Goal: Information Seeking & Learning: Learn about a topic

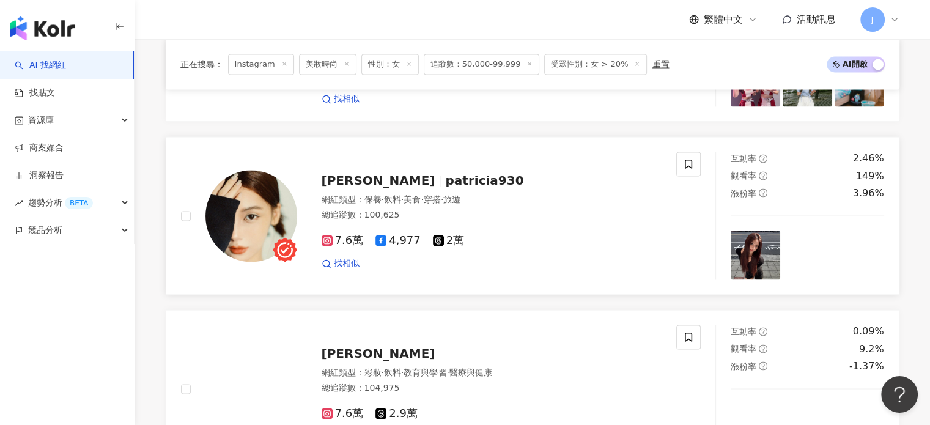
scroll to position [2200, 0]
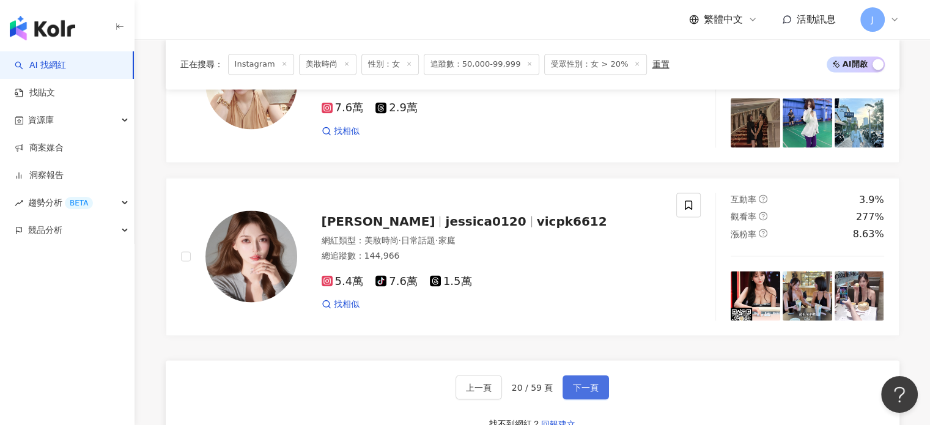
click at [605, 391] on button "下一頁" at bounding box center [586, 387] width 46 height 24
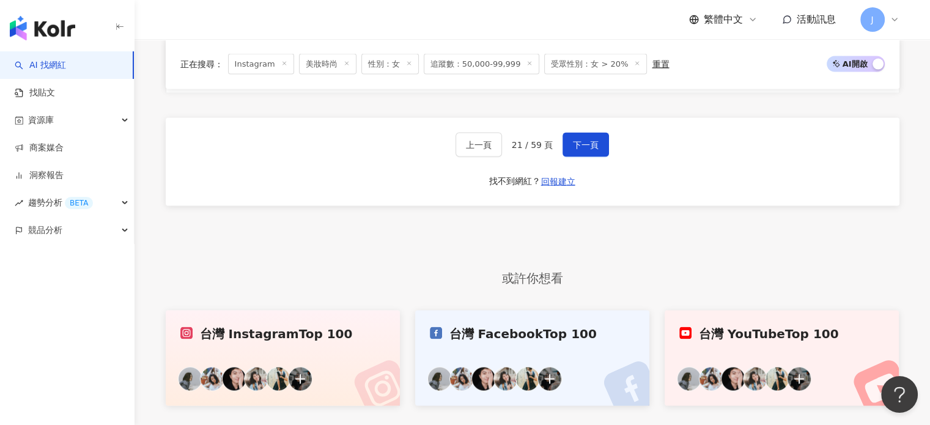
scroll to position [2442, 0]
click at [585, 134] on div "上一頁 21 / 59 頁 下一頁 找不到網紅？ 回報建立" at bounding box center [533, 163] width 734 height 88
click at [580, 146] on span "下一頁" at bounding box center [586, 146] width 26 height 10
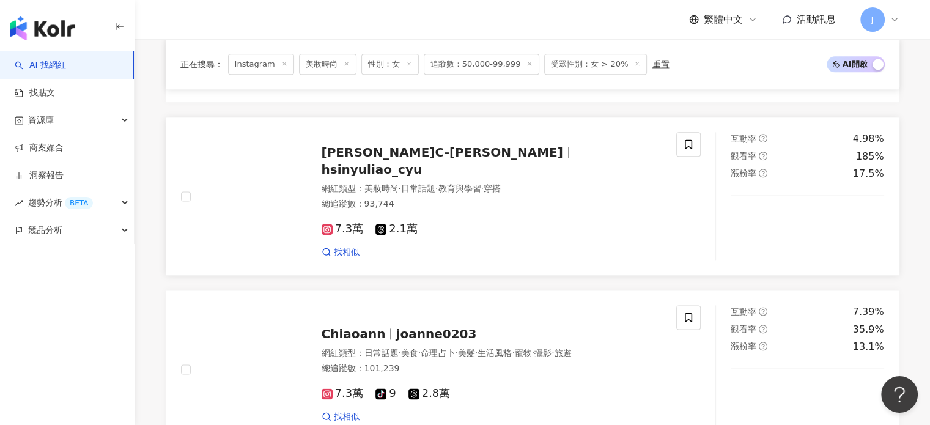
scroll to position [1646, 0]
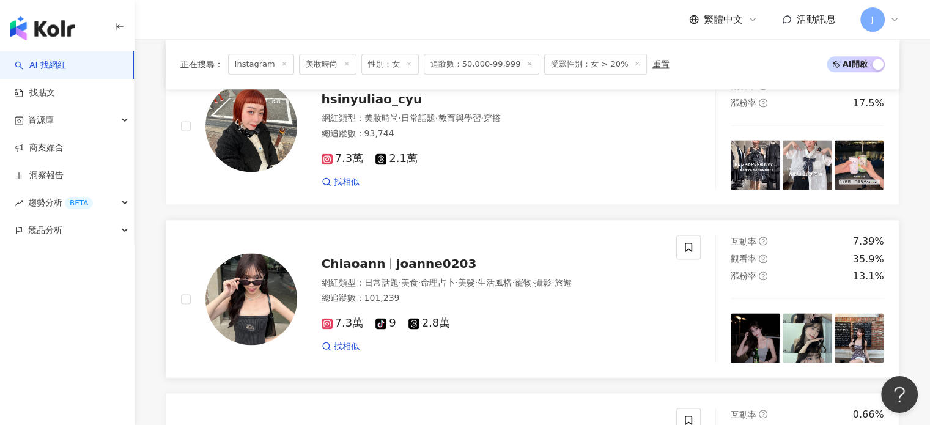
click at [539, 314] on div "7.3萬 tiktok-icon 9 2.8萬 找相似" at bounding box center [492, 329] width 341 height 45
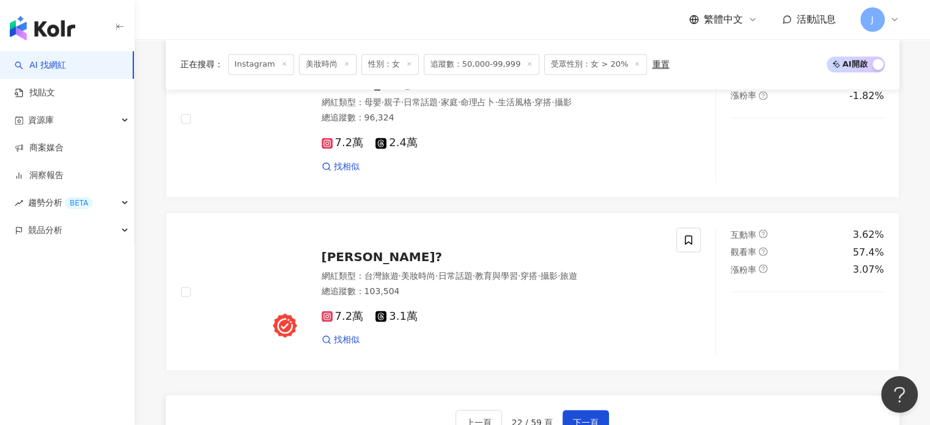
scroll to position [2258, 0]
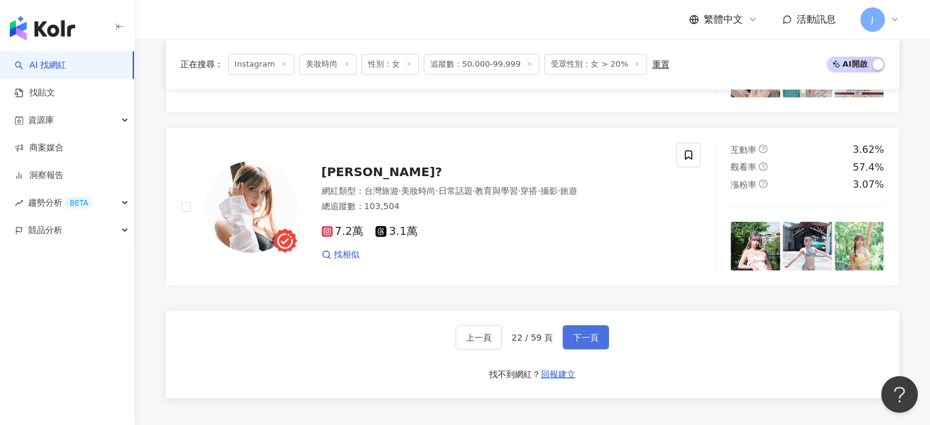
click at [585, 332] on span "下一頁" at bounding box center [586, 337] width 26 height 10
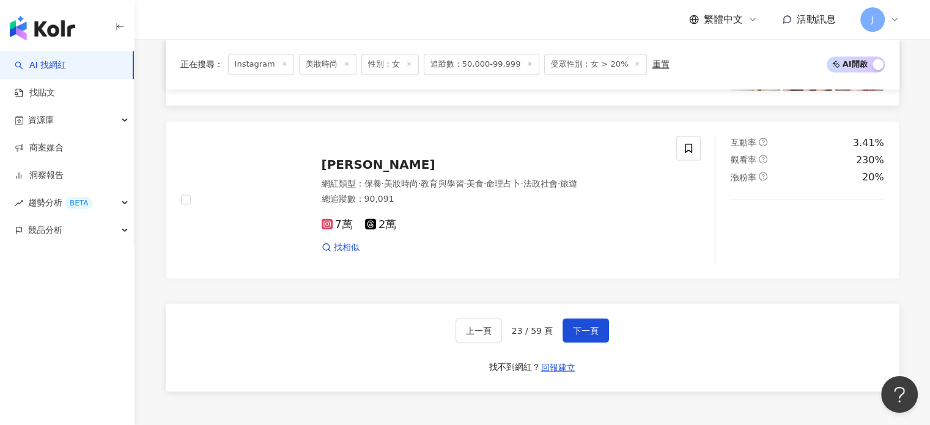
scroll to position [2263, 0]
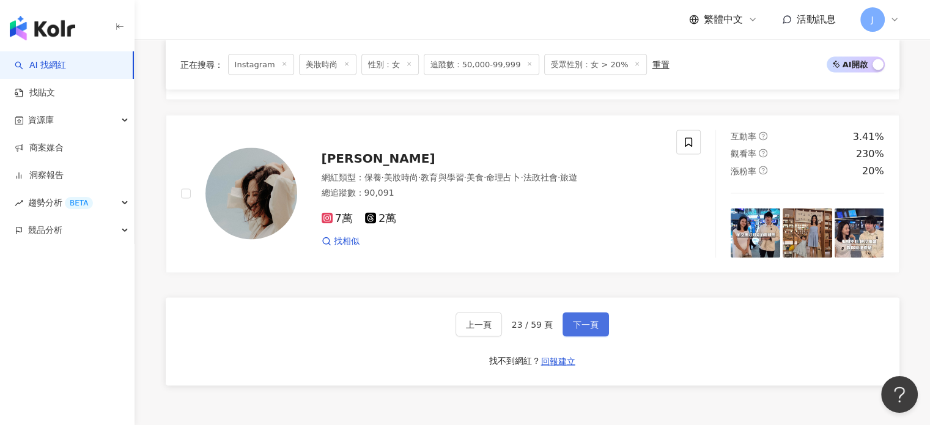
click at [582, 336] on button "下一頁" at bounding box center [586, 324] width 46 height 24
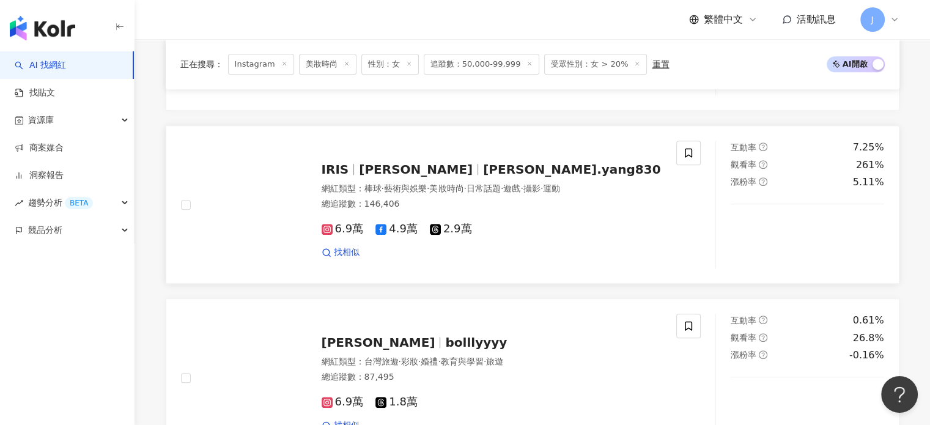
scroll to position [1223, 0]
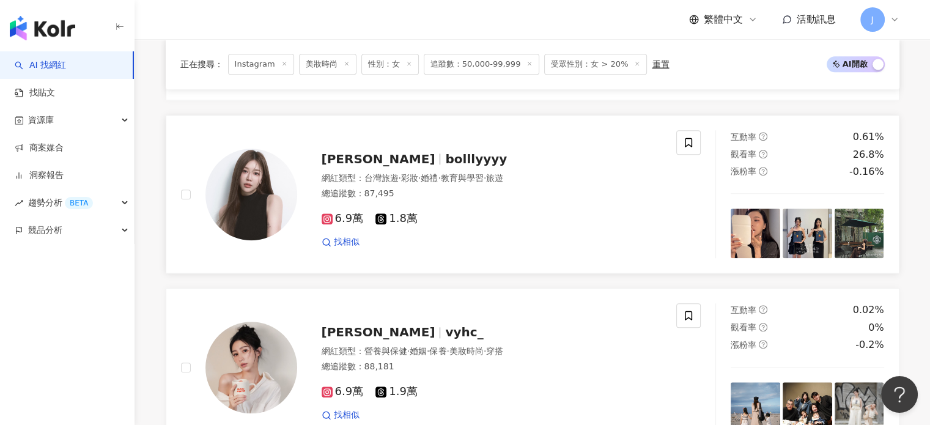
click at [496, 238] on div "6.9萬 1.8萬 找相似" at bounding box center [492, 224] width 341 height 45
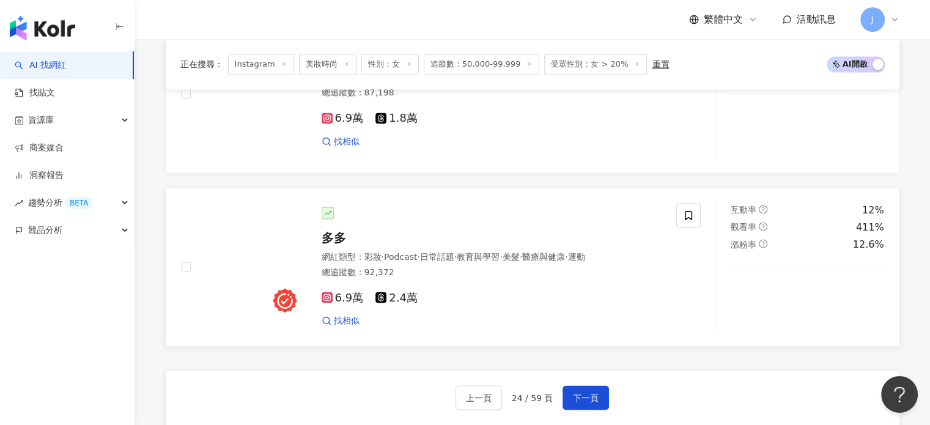
scroll to position [2324, 0]
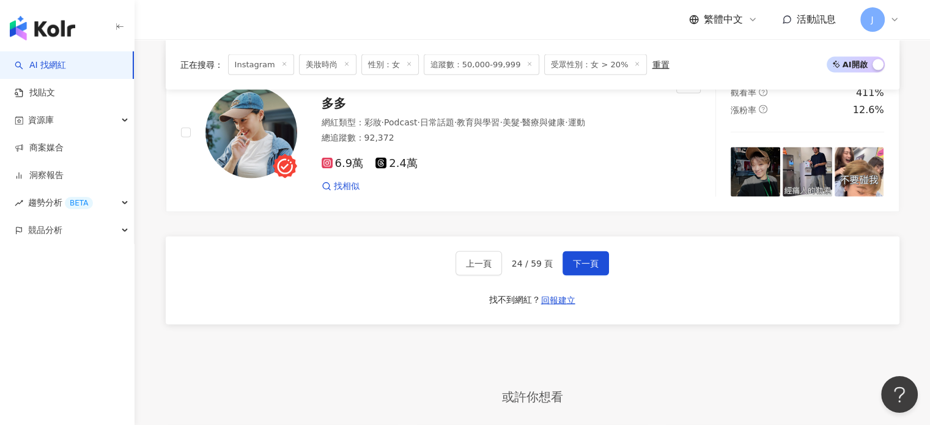
click at [553, 268] on div "上一頁 24 / 59 頁 下一頁" at bounding box center [533, 263] width 154 height 24
click at [581, 264] on span "下一頁" at bounding box center [586, 263] width 26 height 10
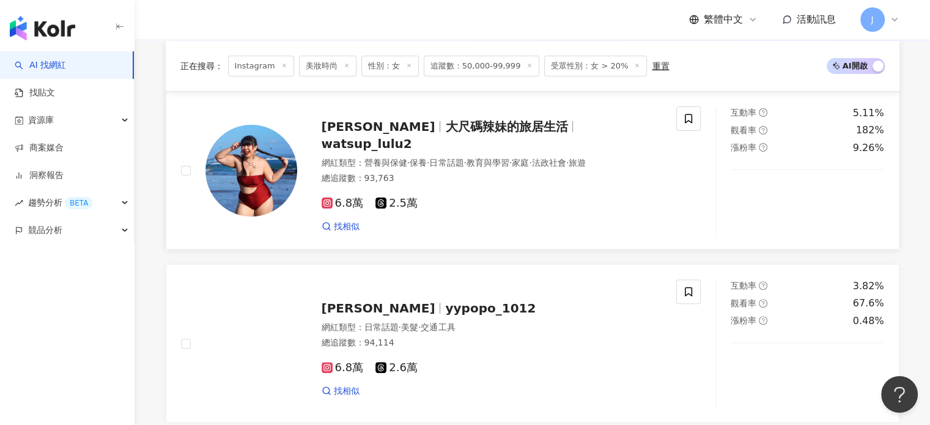
scroll to position [489, 0]
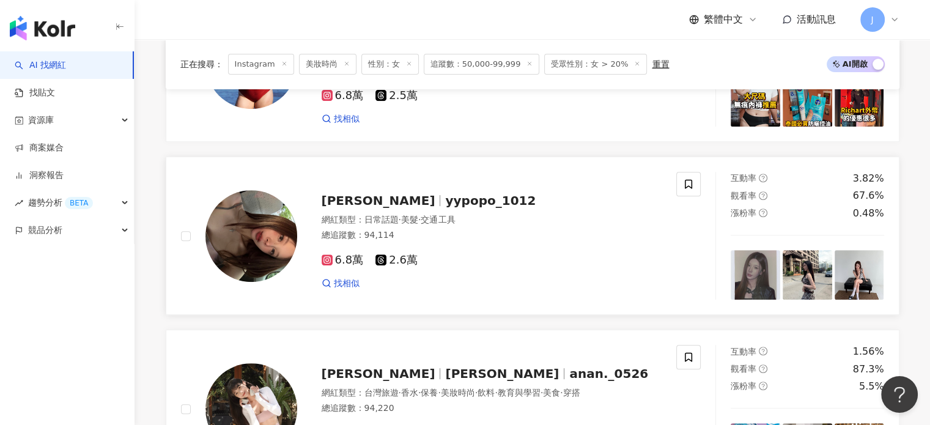
click at [594, 242] on div "總追蹤數 ： 94,114" at bounding box center [492, 235] width 341 height 12
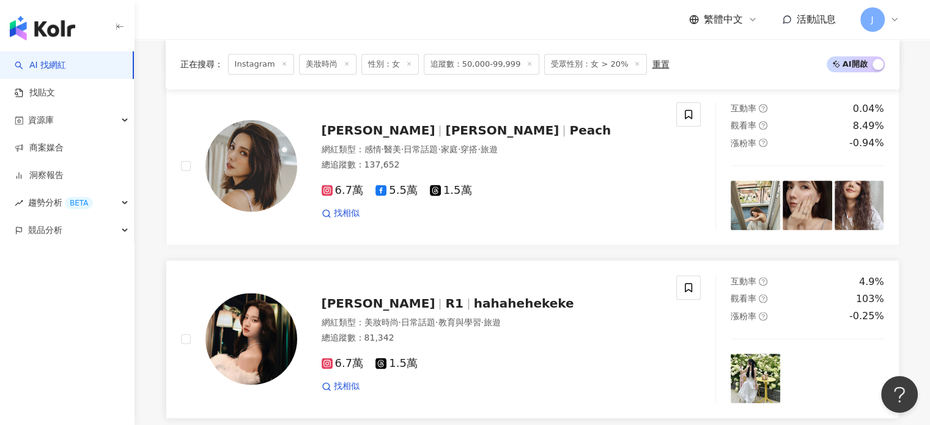
scroll to position [1590, 0]
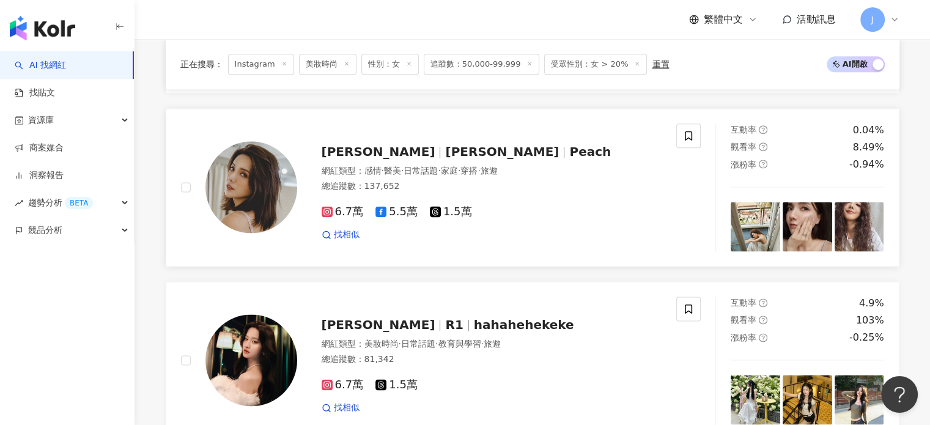
click at [520, 196] on div "6.7萬 5.5萬 1.5萬 找相似" at bounding box center [492, 218] width 341 height 45
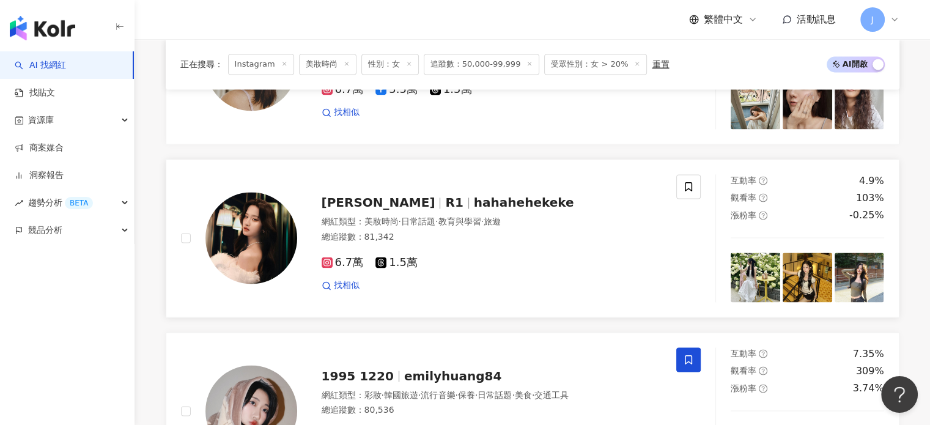
click at [563, 264] on div "6.7萬 1.5萬 找相似" at bounding box center [492, 268] width 341 height 45
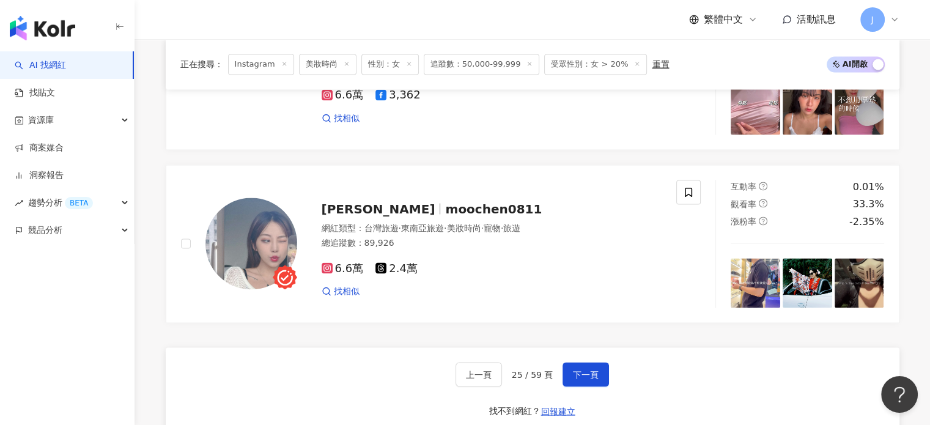
scroll to position [2324, 0]
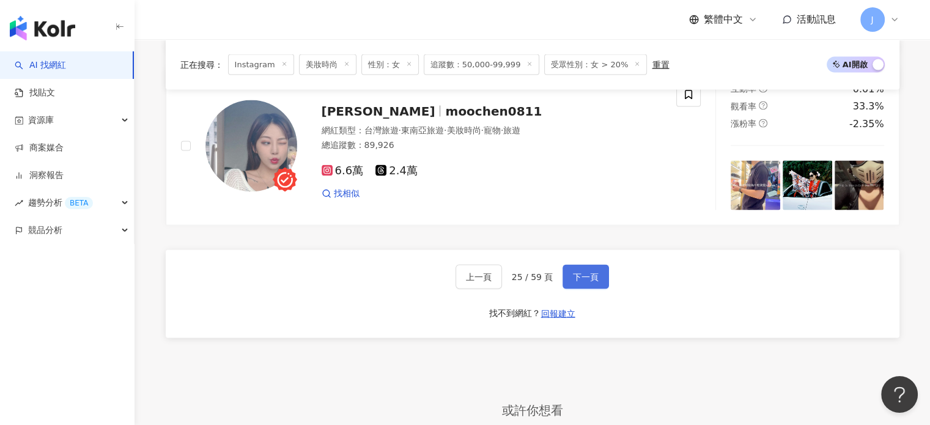
click at [574, 272] on span "下一頁" at bounding box center [586, 277] width 26 height 10
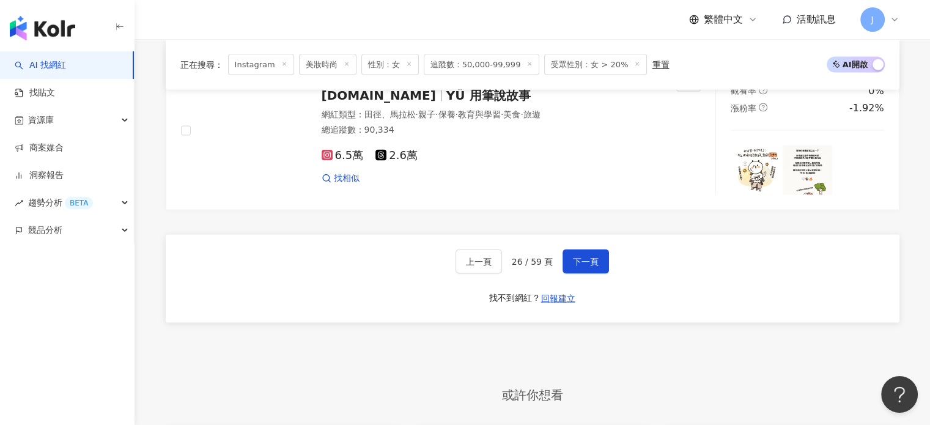
scroll to position [2385, 0]
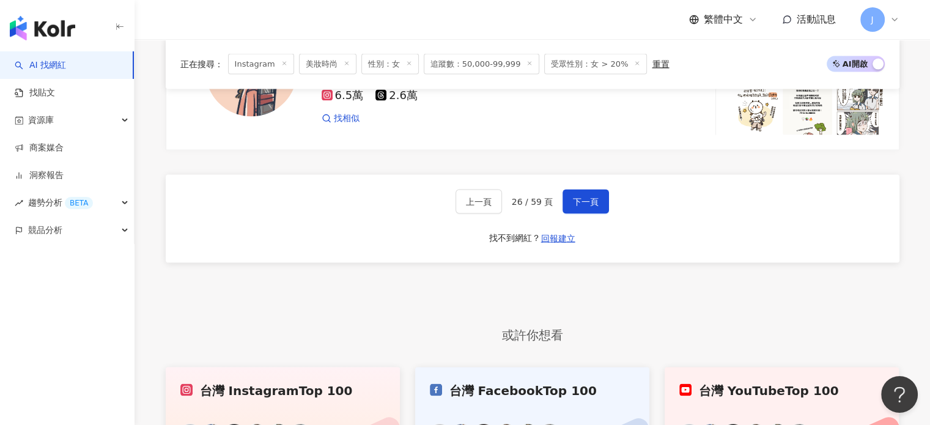
click at [576, 190] on div "上一頁 26 / 59 頁 下一頁 找不到網紅？ 回報建立" at bounding box center [533, 219] width 734 height 88
click at [582, 207] on span "下一頁" at bounding box center [586, 202] width 26 height 10
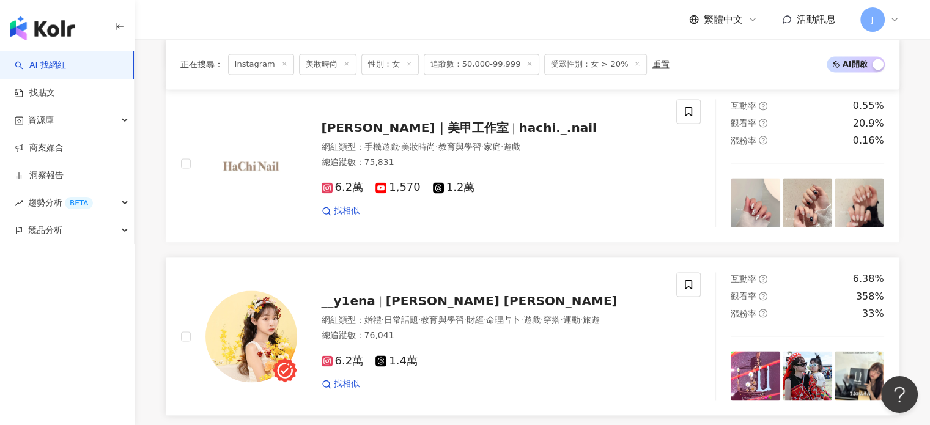
scroll to position [2202, 0]
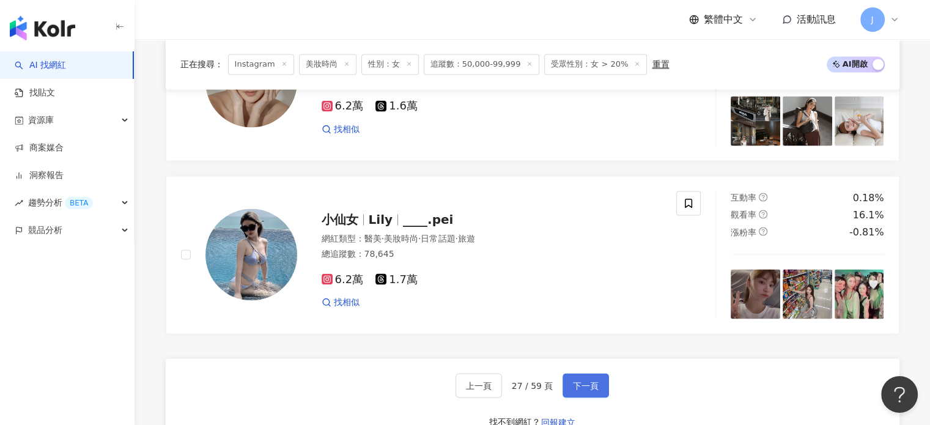
click at [593, 386] on span "下一頁" at bounding box center [586, 385] width 26 height 10
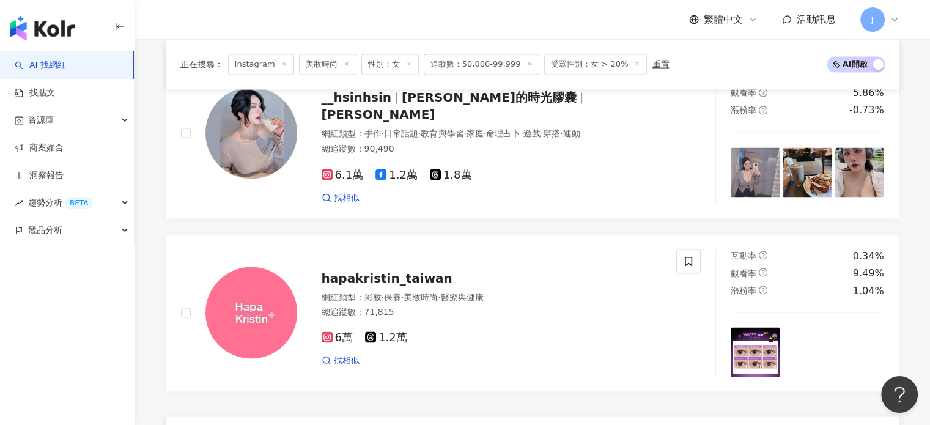
scroll to position [2385, 0]
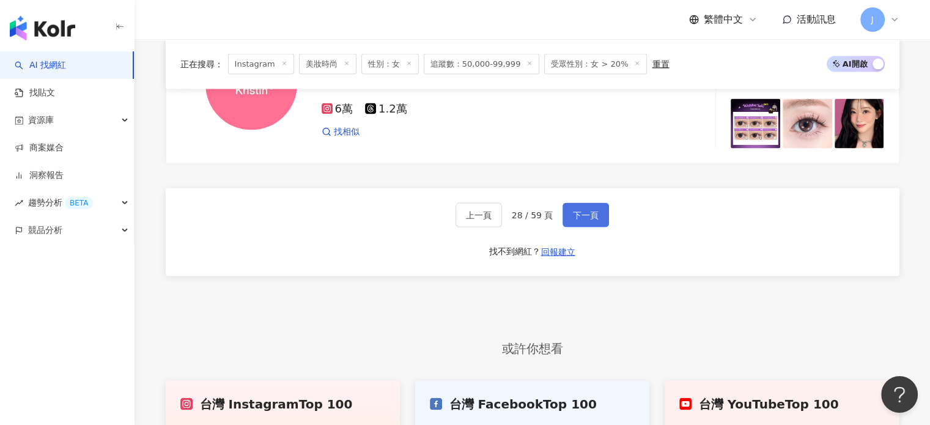
click at [593, 210] on span "下一頁" at bounding box center [586, 215] width 26 height 10
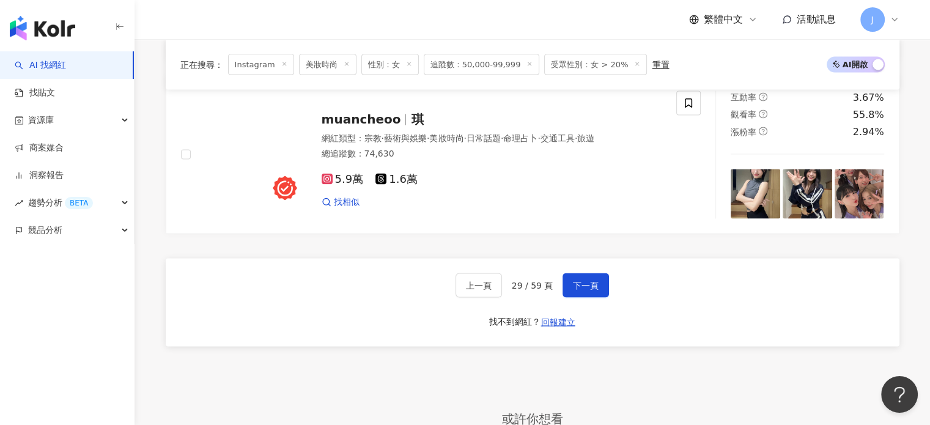
scroll to position [2446, 0]
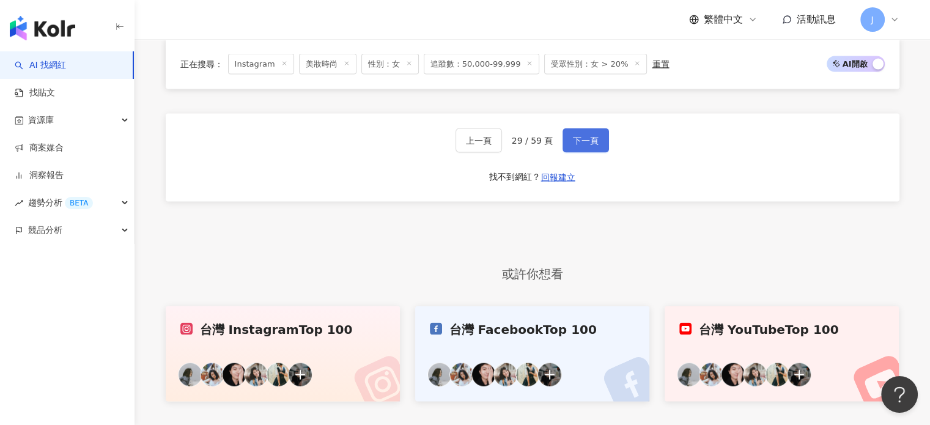
click at [585, 146] on span "下一頁" at bounding box center [586, 141] width 26 height 10
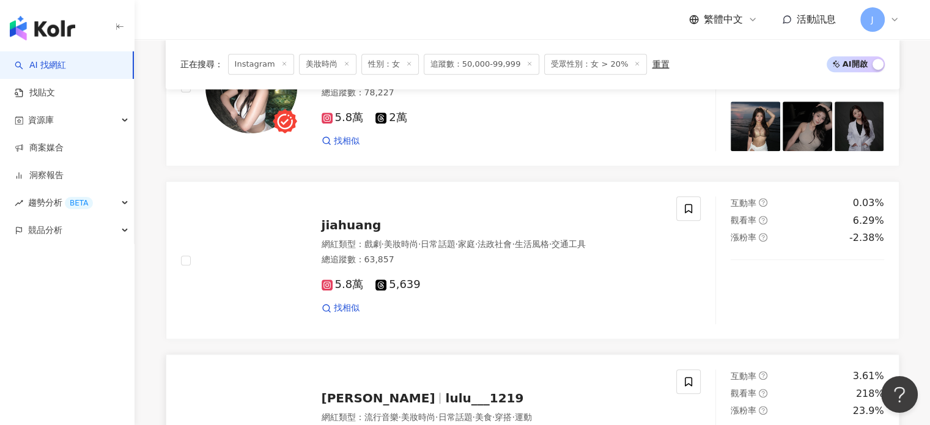
scroll to position [979, 0]
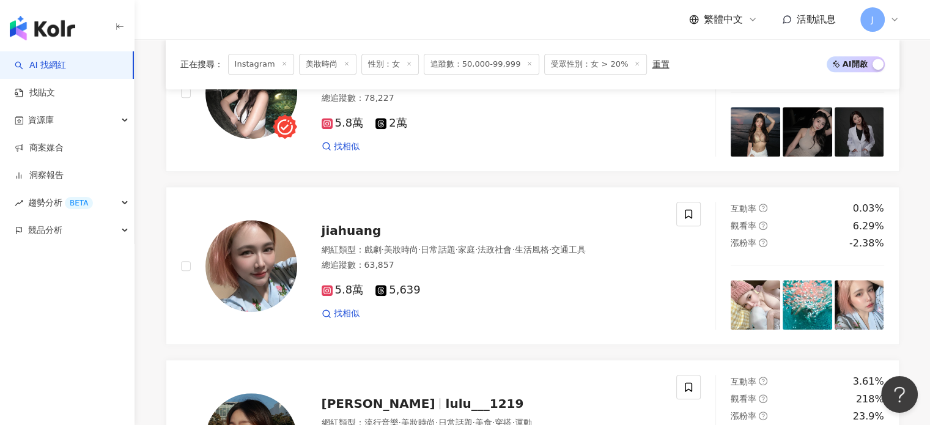
drag, startPoint x: 569, startPoint y: 278, endPoint x: 146, endPoint y: 286, distance: 423.3
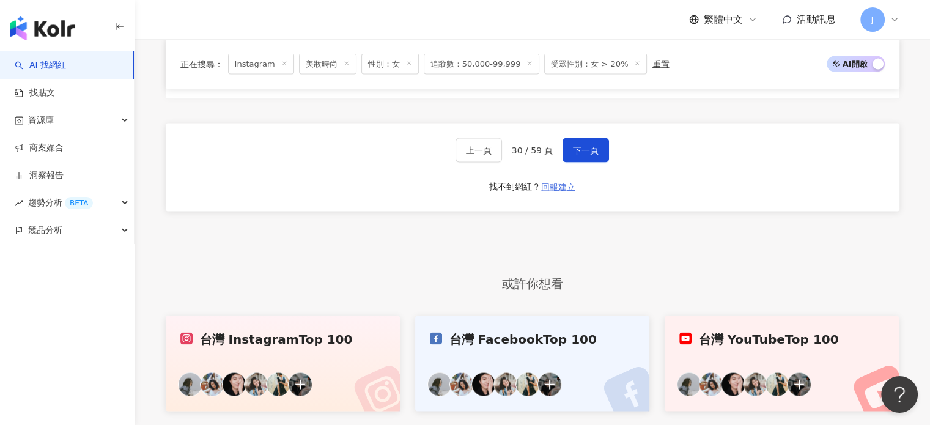
scroll to position [2385, 0]
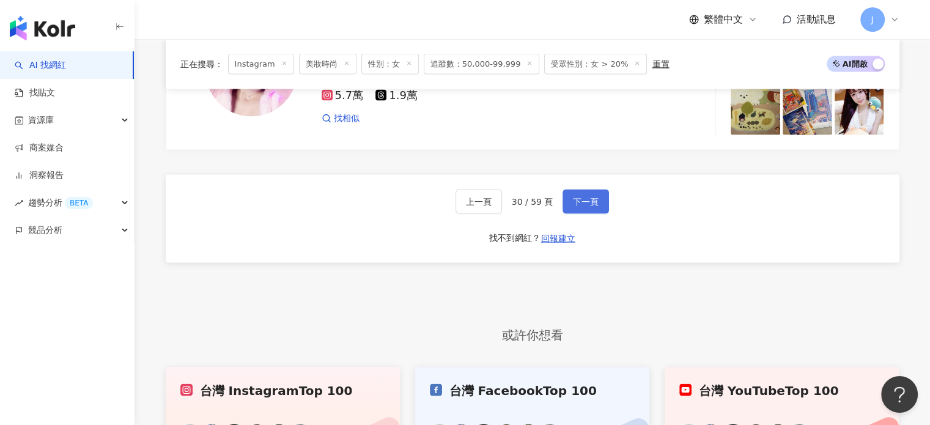
click at [573, 204] on span "下一頁" at bounding box center [586, 202] width 26 height 10
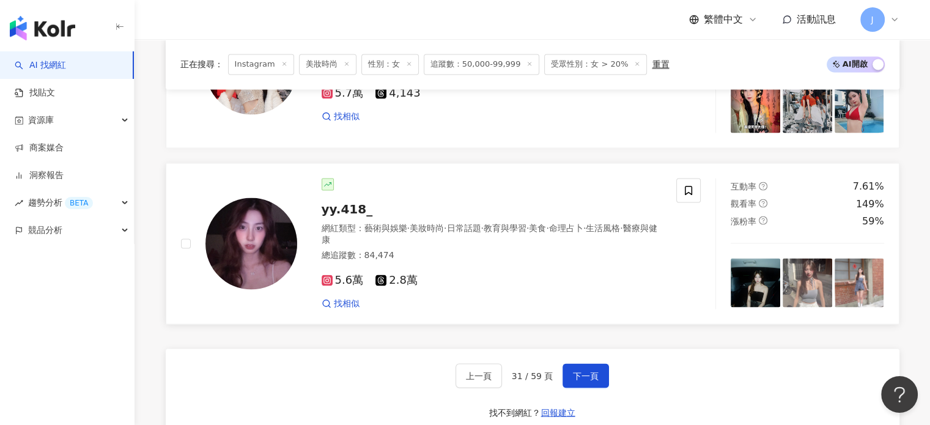
scroll to position [2276, 0]
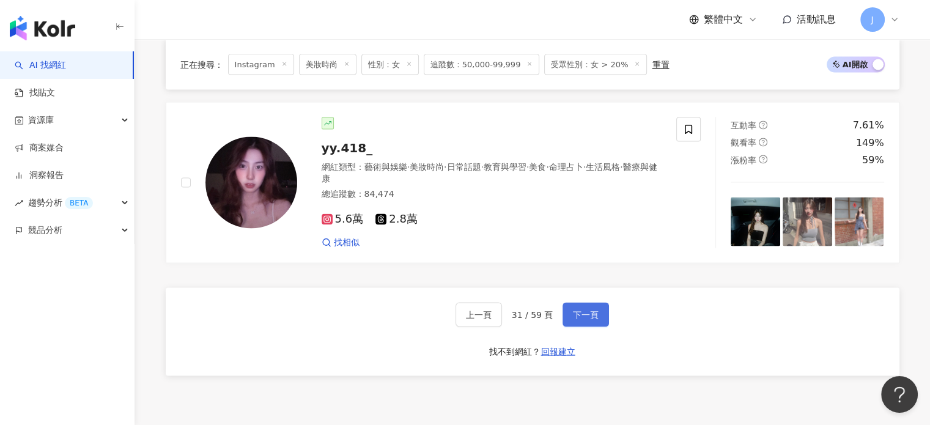
click at [582, 314] on span "下一頁" at bounding box center [586, 314] width 26 height 10
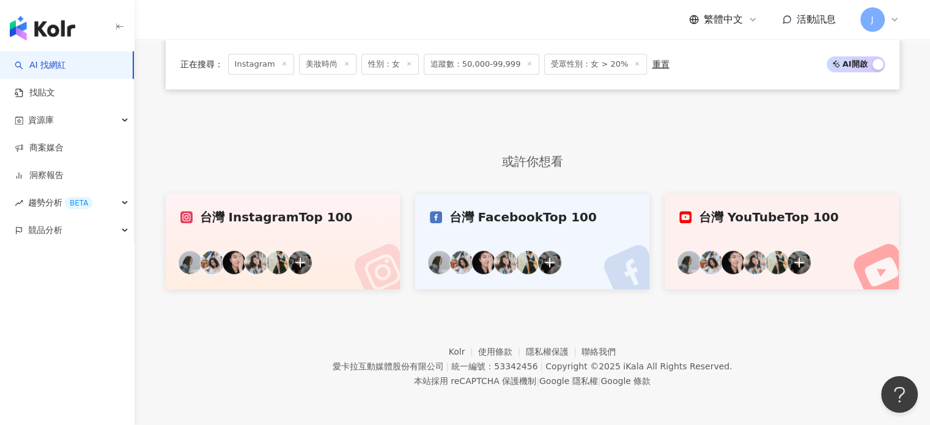
scroll to position [940, 0]
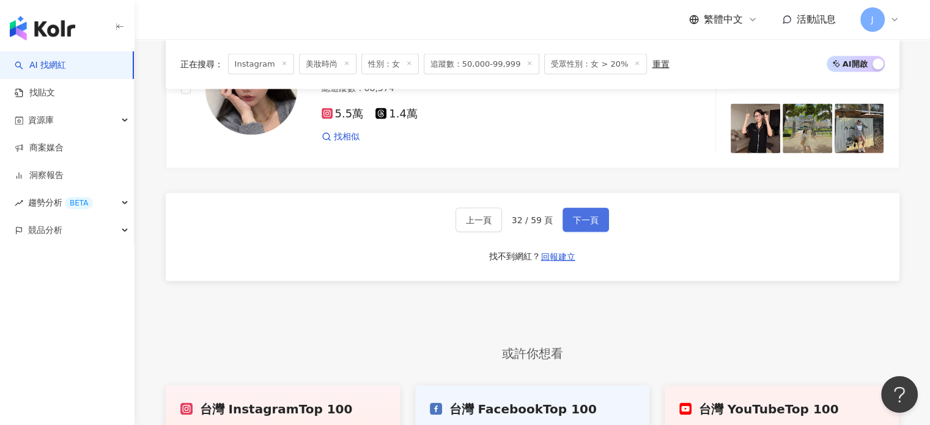
click at [587, 216] on span "下一頁" at bounding box center [586, 220] width 26 height 10
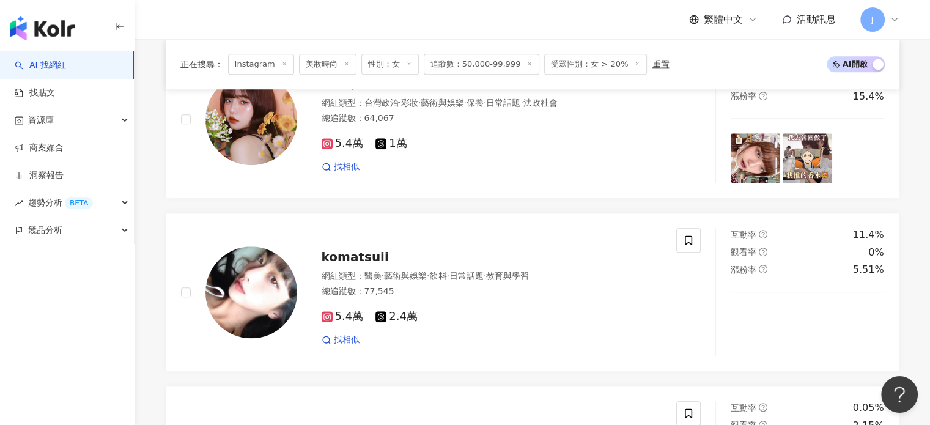
scroll to position [1407, 0]
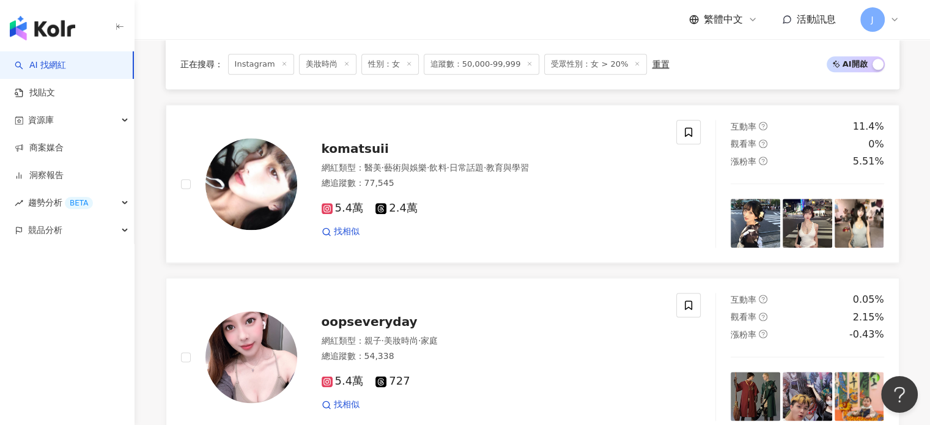
click at [497, 215] on div "5.4萬 2.4萬" at bounding box center [492, 208] width 341 height 13
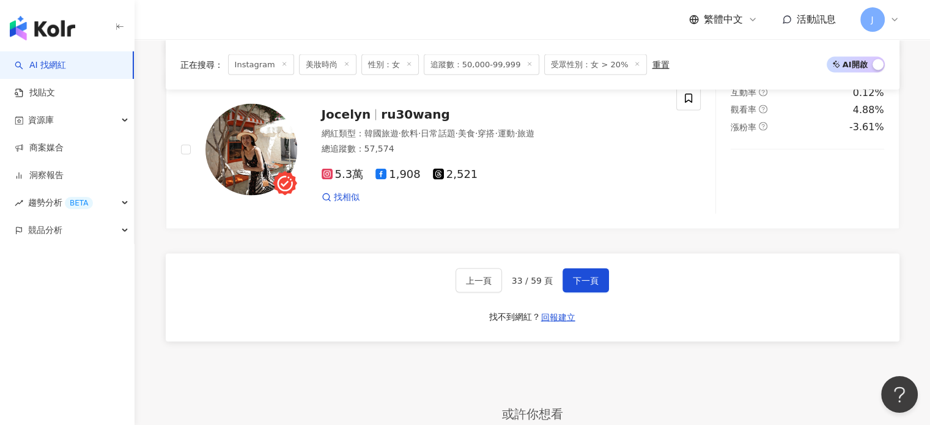
scroll to position [2263, 0]
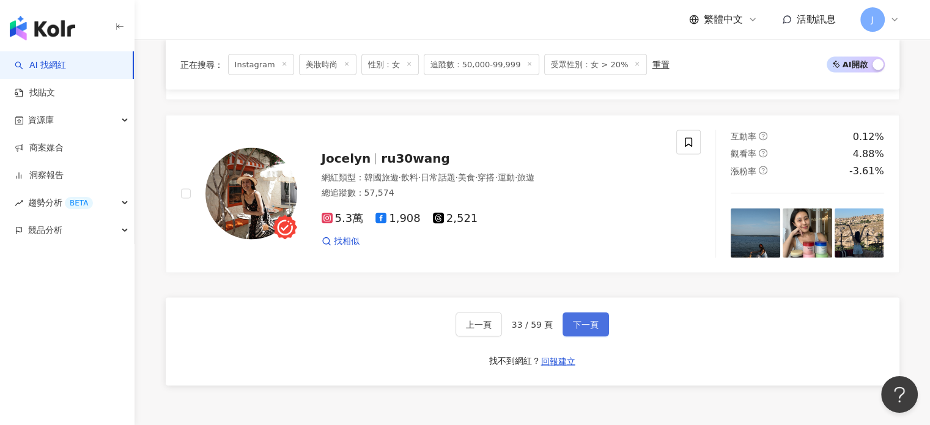
click at [601, 332] on button "下一頁" at bounding box center [586, 324] width 46 height 24
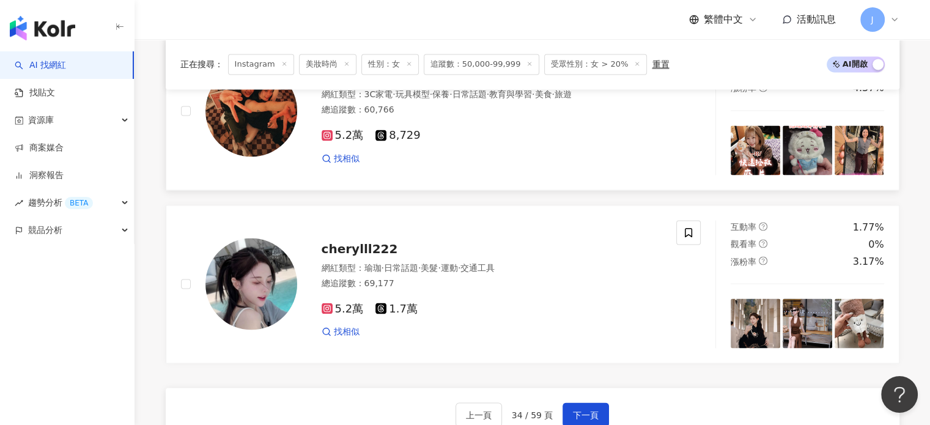
scroll to position [2202, 0]
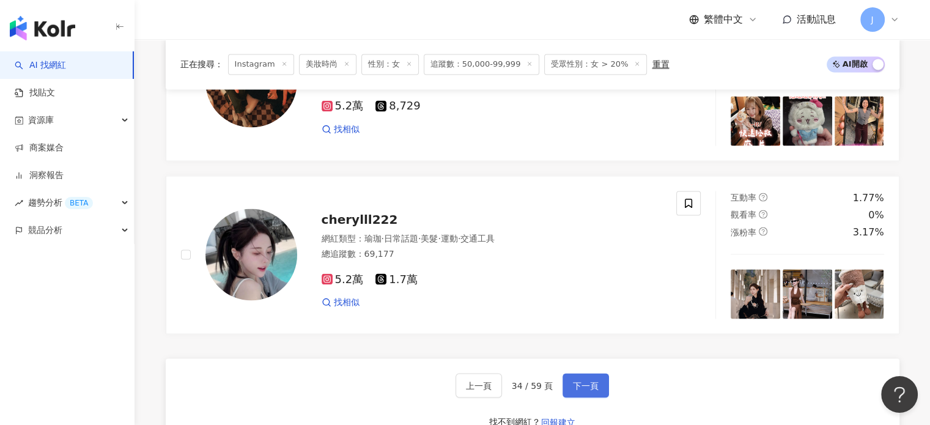
click at [583, 390] on span "下一頁" at bounding box center [586, 385] width 26 height 10
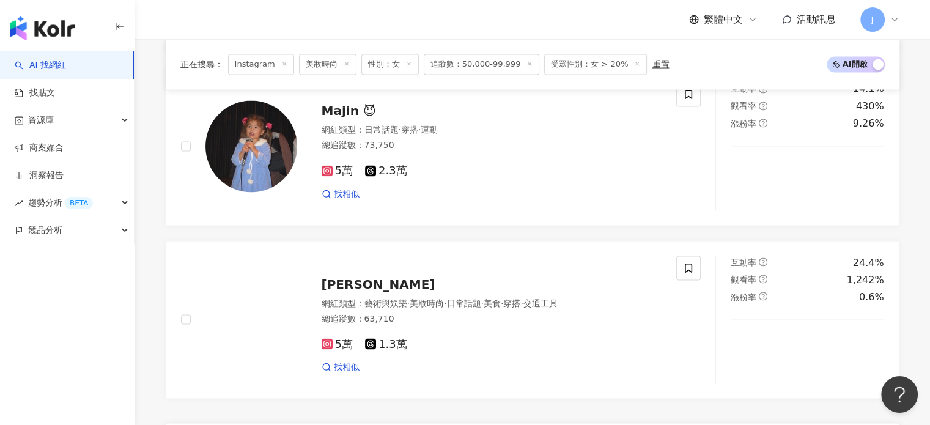
scroll to position [2263, 0]
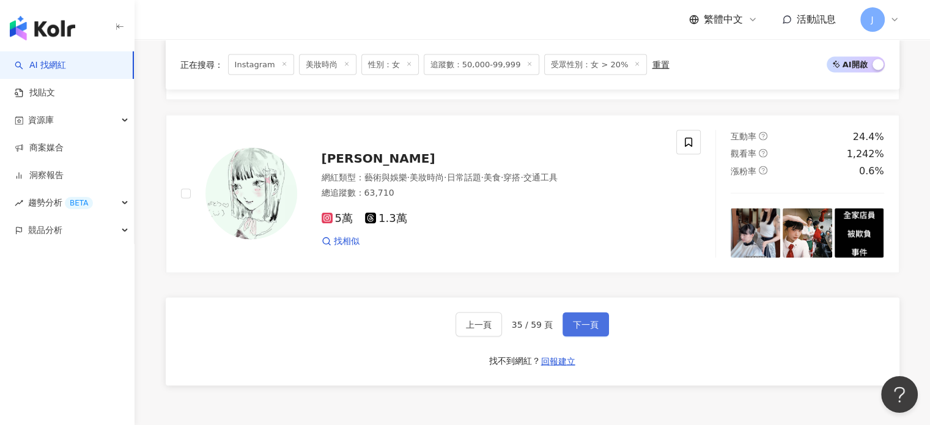
click at [577, 329] on span "下一頁" at bounding box center [586, 324] width 26 height 10
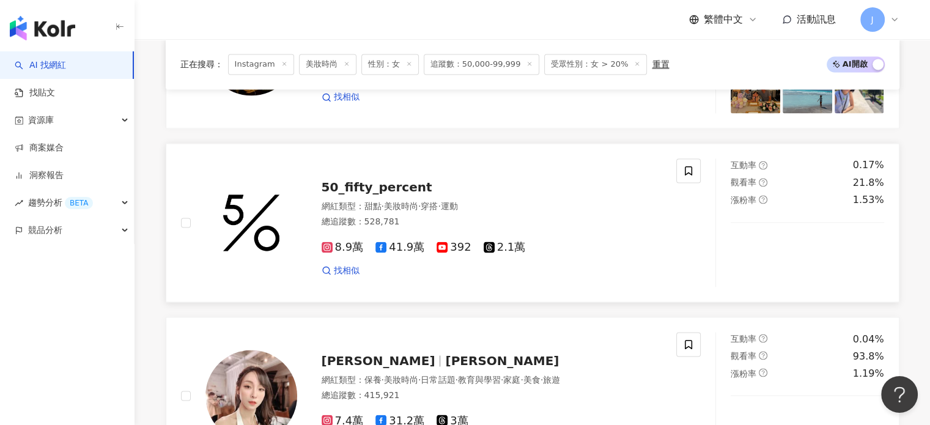
scroll to position [2276, 0]
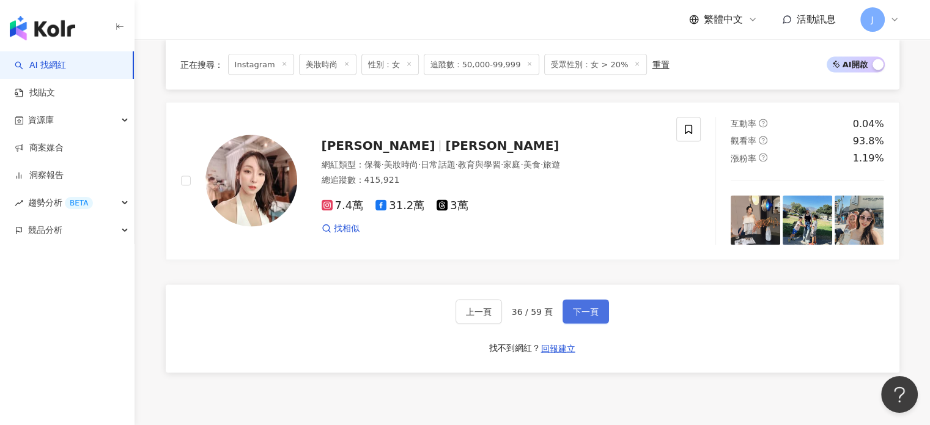
click at [594, 307] on button "下一頁" at bounding box center [586, 311] width 46 height 24
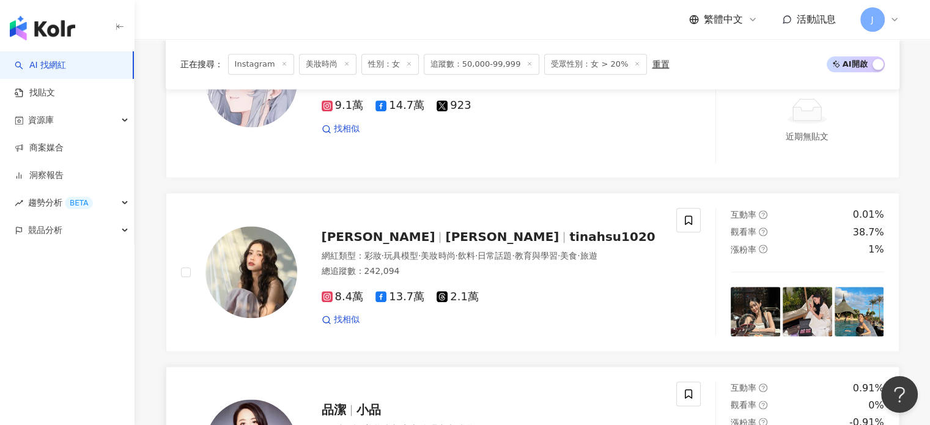
scroll to position [1333, 0]
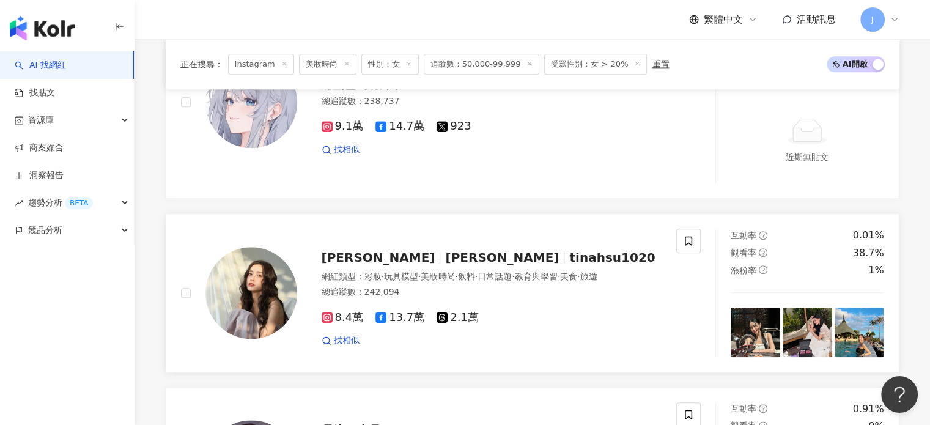
click at [552, 322] on div "8.4萬 13.7萬 2.1萬 找相似" at bounding box center [492, 324] width 341 height 45
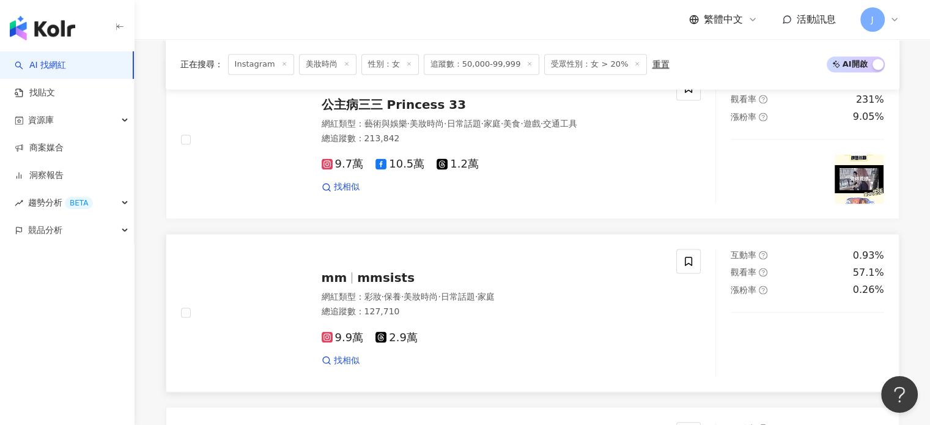
scroll to position [2251, 0]
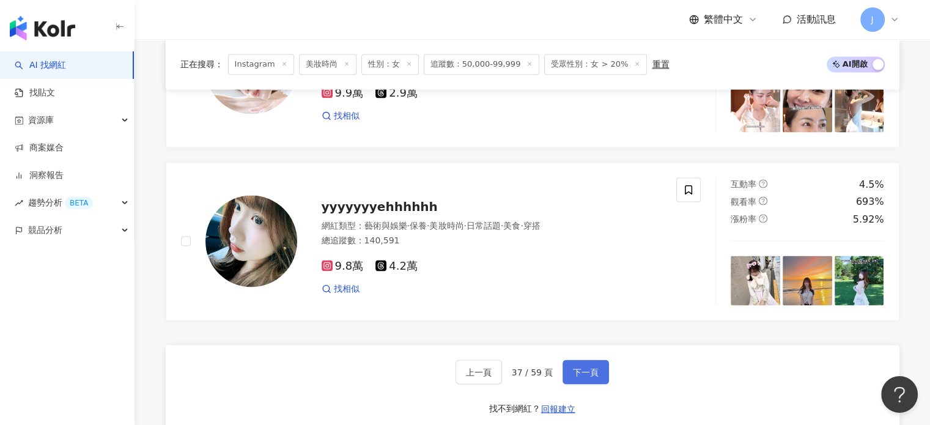
click at [573, 373] on span "下一頁" at bounding box center [586, 372] width 26 height 10
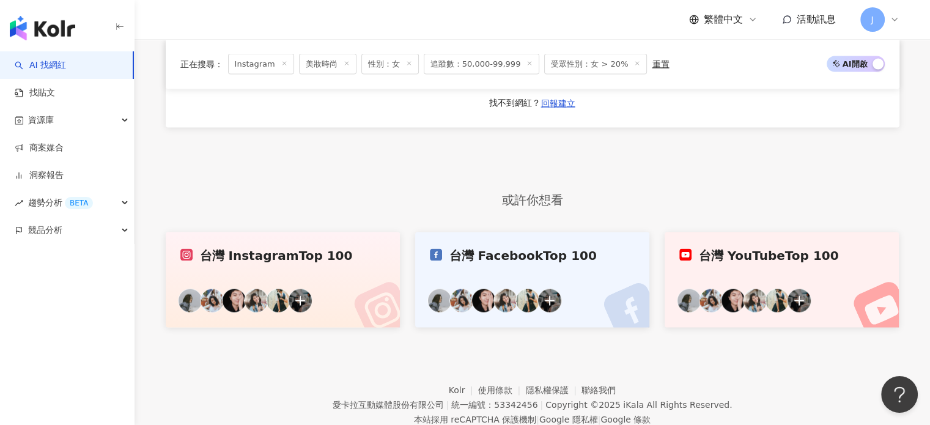
scroll to position [2337, 0]
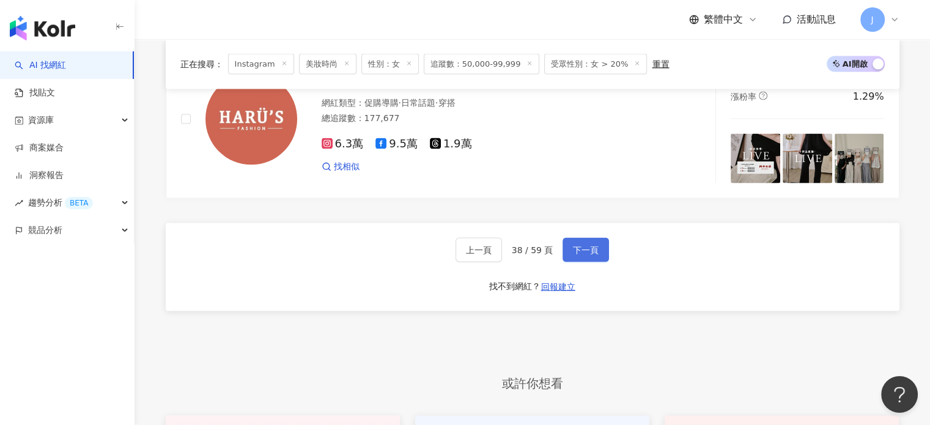
click at [584, 255] on span "下一頁" at bounding box center [586, 250] width 26 height 10
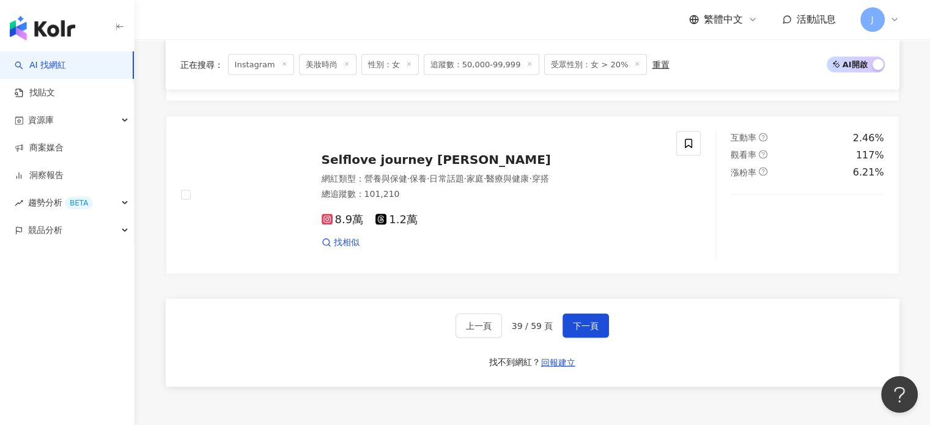
scroll to position [2263, 0]
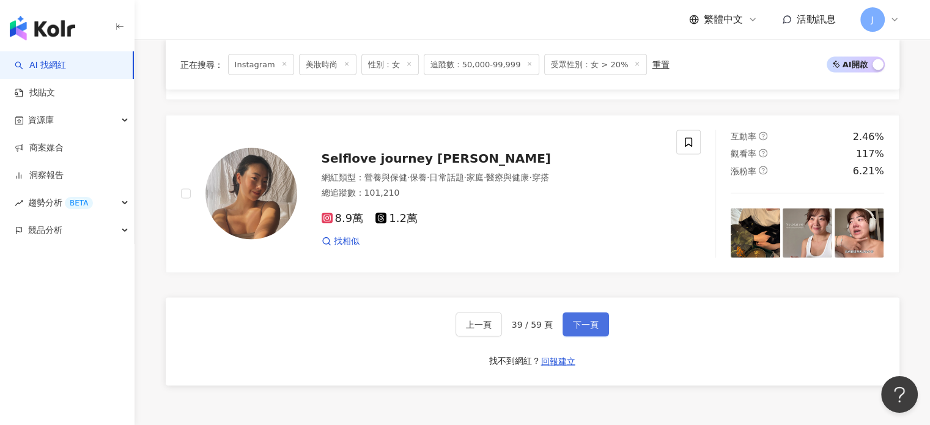
click at [597, 336] on button "下一頁" at bounding box center [586, 324] width 46 height 24
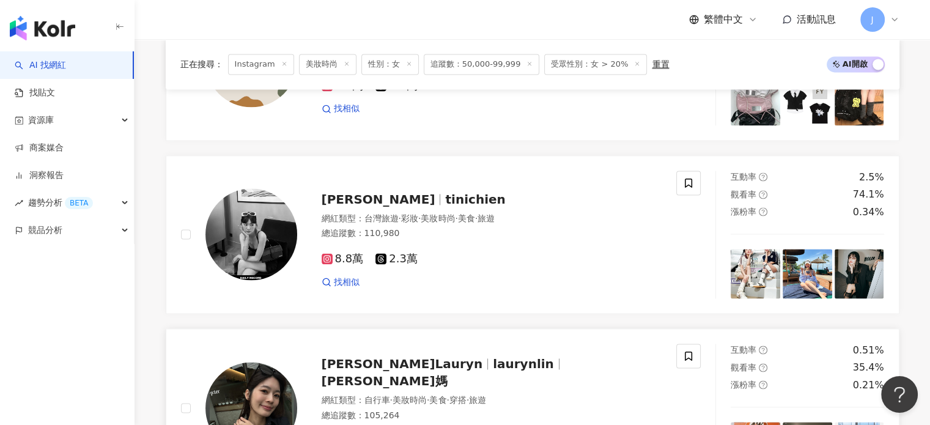
scroll to position [1616, 0]
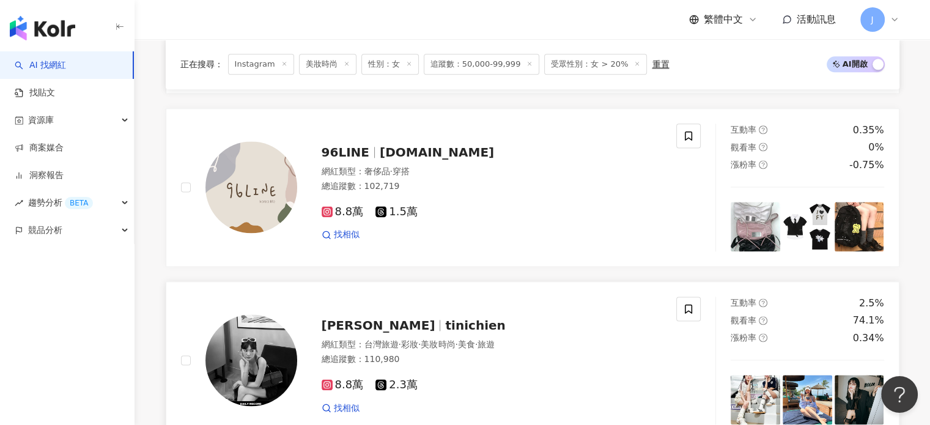
click at [543, 307] on div "簡廷倪 tinichien 網紅類型 ： 台灣旅遊 · 彩妝 · 美妝時尚 · 美食 · 旅遊 總追蹤數 ： 110,980 8.8萬 2.3萬 找相似" at bounding box center [479, 360] width 365 height 107
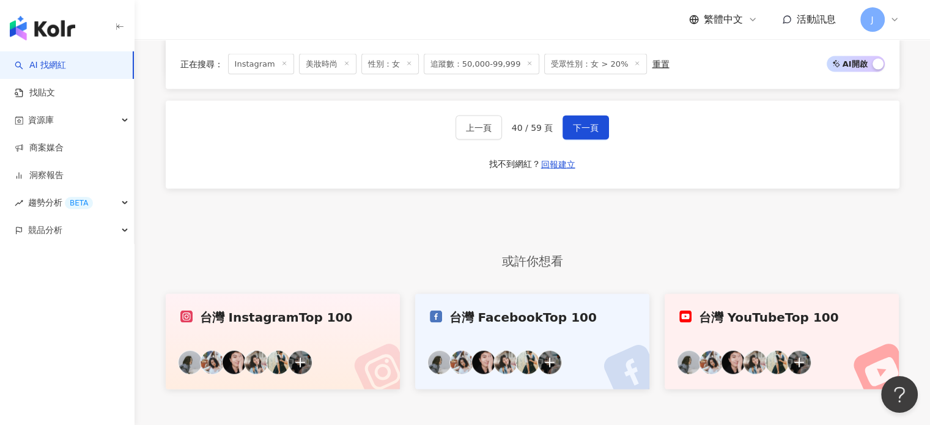
scroll to position [2406, 0]
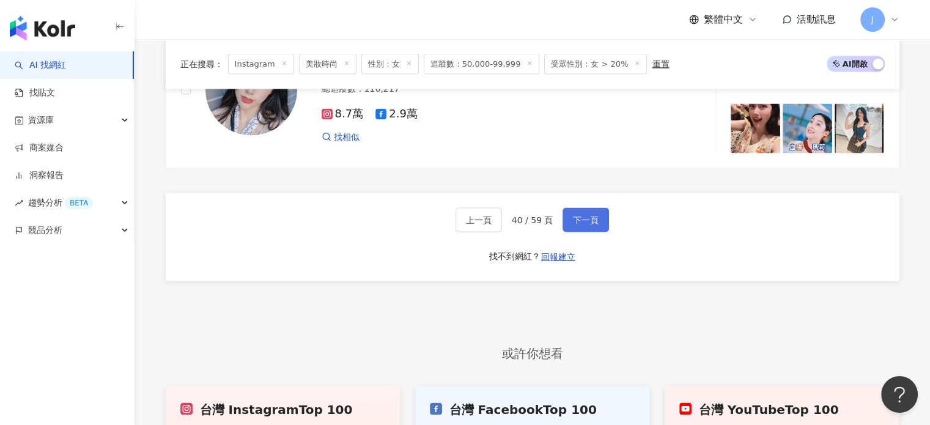
click at [590, 215] on span "下一頁" at bounding box center [586, 220] width 26 height 10
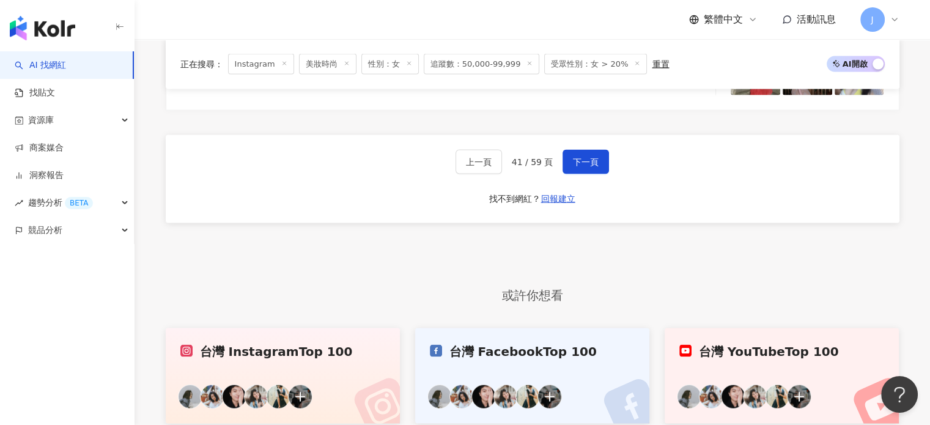
scroll to position [2380, 0]
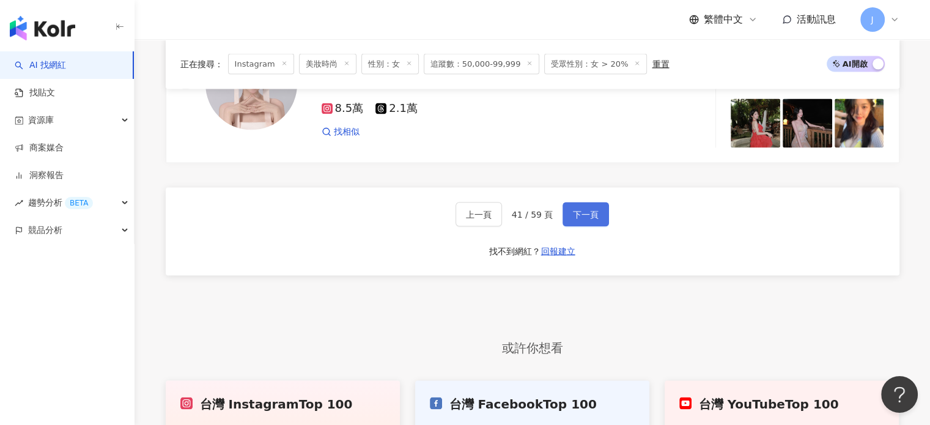
click at [580, 202] on button "下一頁" at bounding box center [586, 214] width 46 height 24
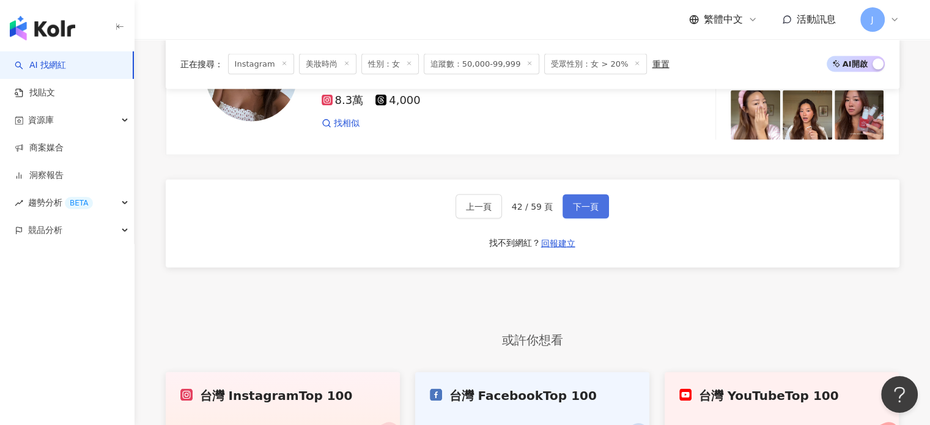
click at [602, 217] on button "下一頁" at bounding box center [586, 206] width 46 height 24
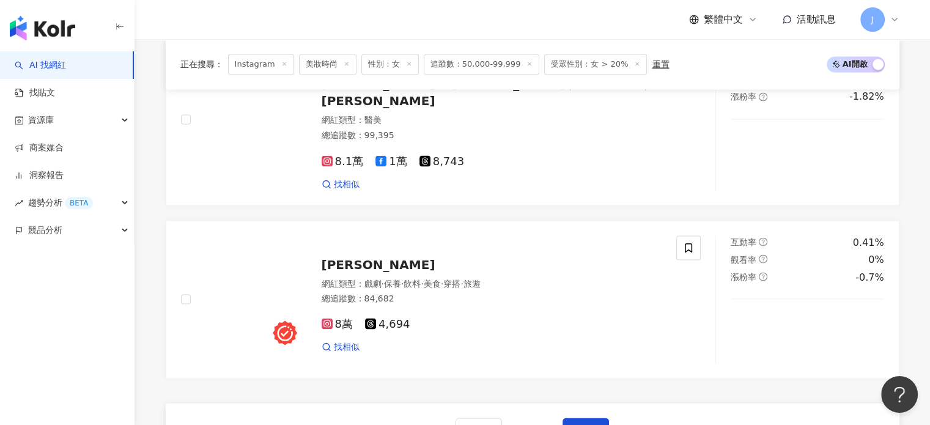
scroll to position [2271, 0]
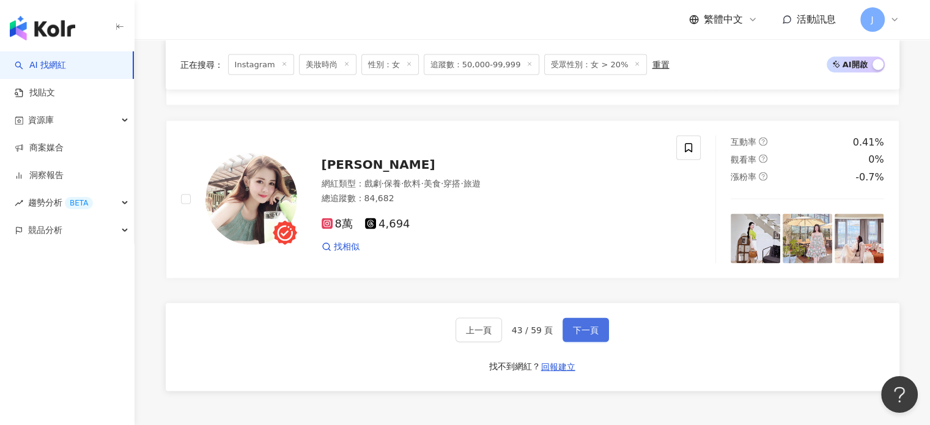
click at [599, 330] on button "下一頁" at bounding box center [586, 329] width 46 height 24
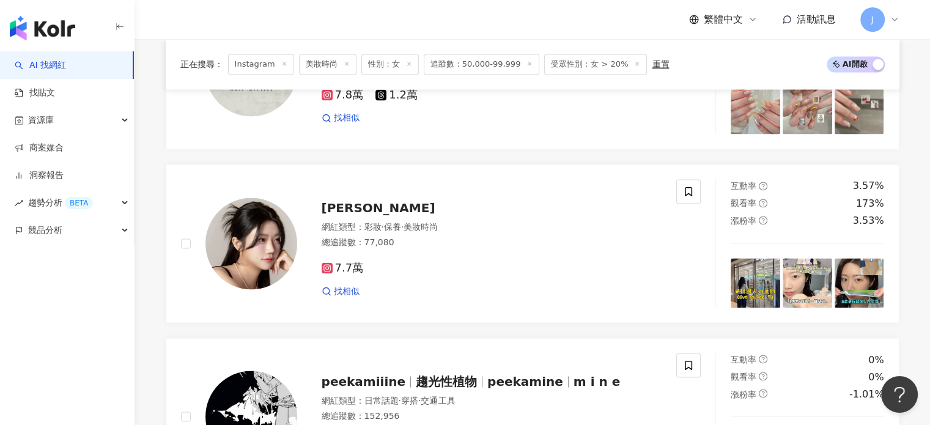
scroll to position [2284, 0]
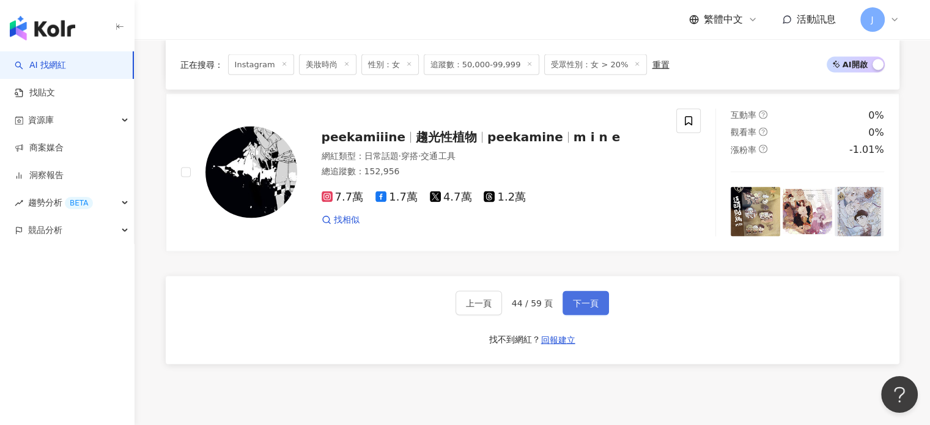
click at [567, 305] on button "下一頁" at bounding box center [586, 303] width 46 height 24
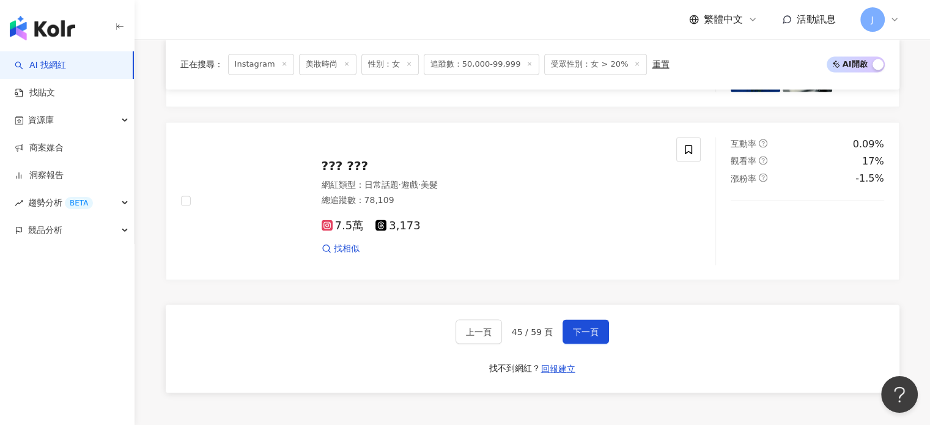
scroll to position [2263, 0]
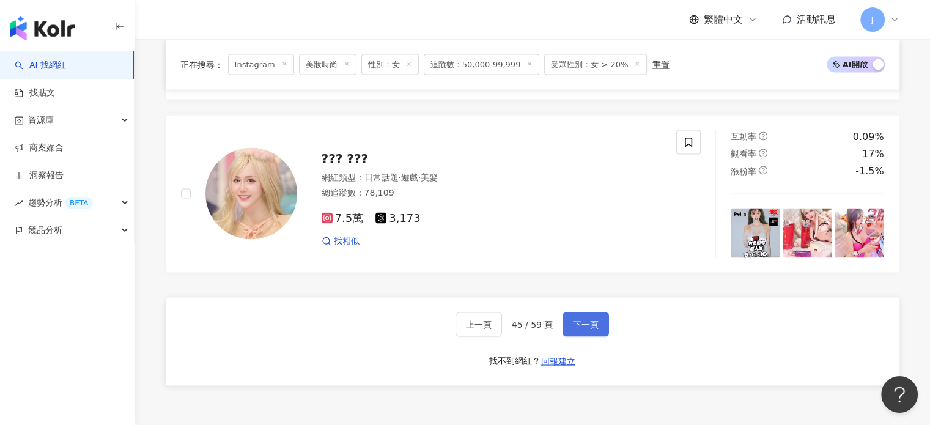
click at [592, 325] on span "下一頁" at bounding box center [586, 324] width 26 height 10
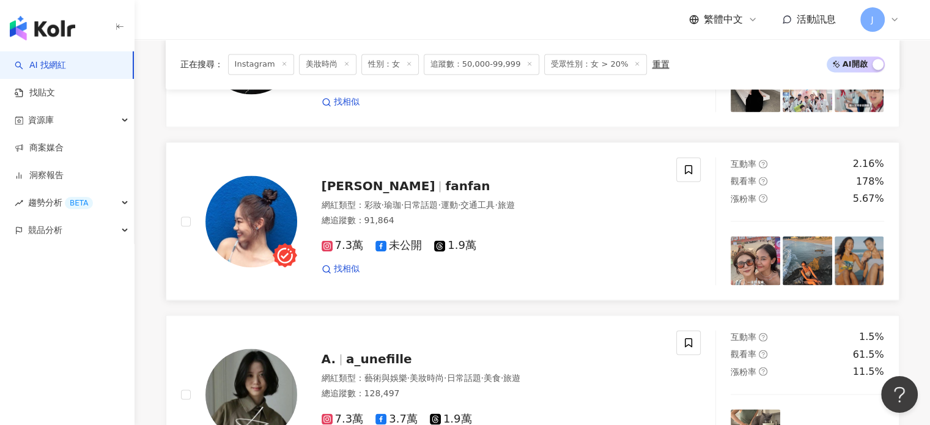
scroll to position [1787, 0]
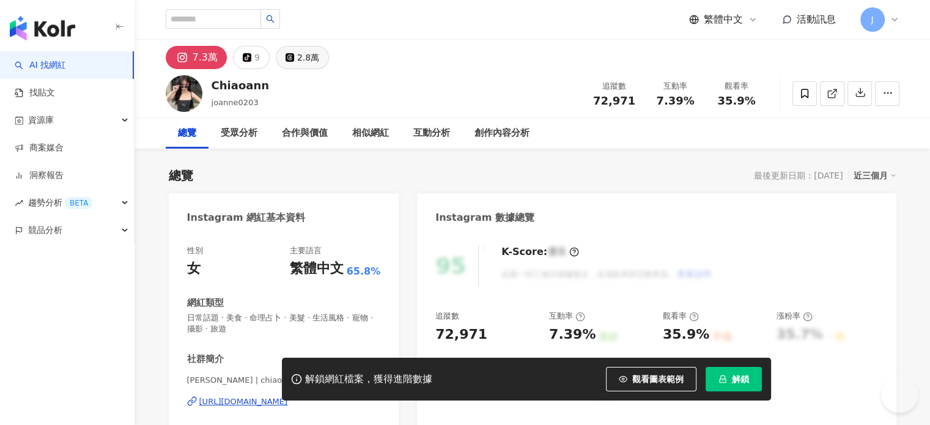
drag, startPoint x: 291, startPoint y: 60, endPoint x: 367, endPoint y: 83, distance: 79.9
click at [291, 60] on icon at bounding box center [290, 57] width 9 height 9
click at [292, 61] on button "2.8萬" at bounding box center [302, 57] width 53 height 23
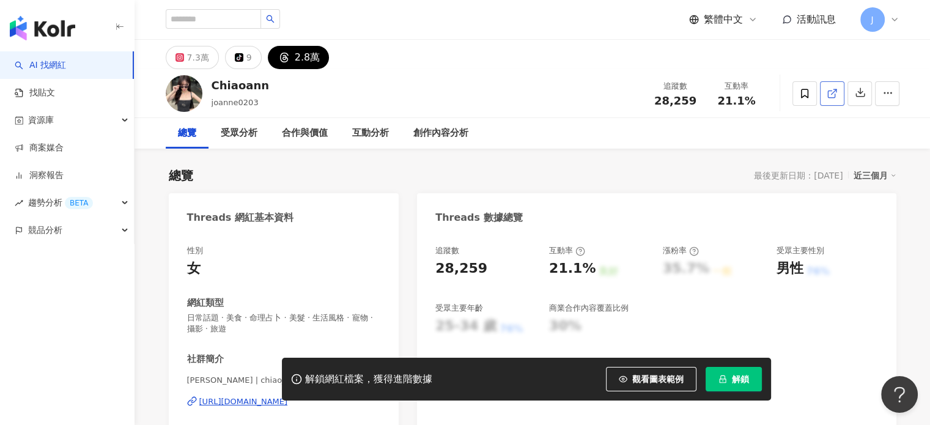
click at [833, 87] on span at bounding box center [832, 93] width 11 height 13
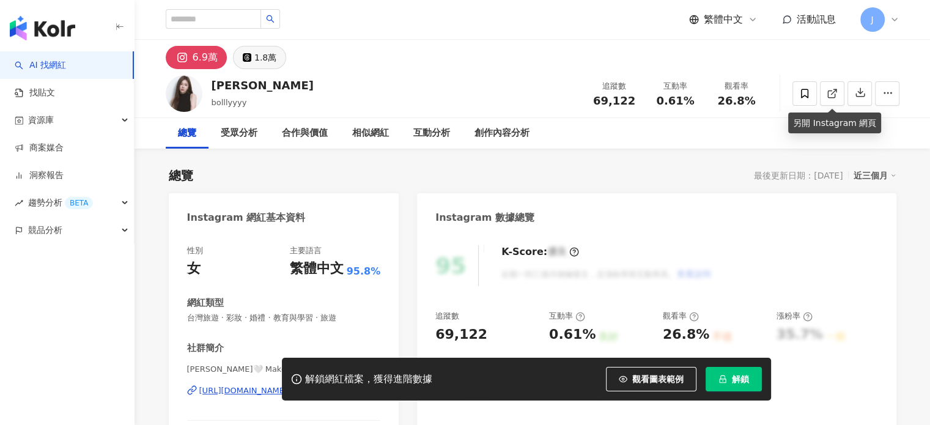
click at [247, 59] on icon at bounding box center [247, 57] width 6 height 6
click at [262, 57] on div "1.8萬" at bounding box center [265, 57] width 22 height 17
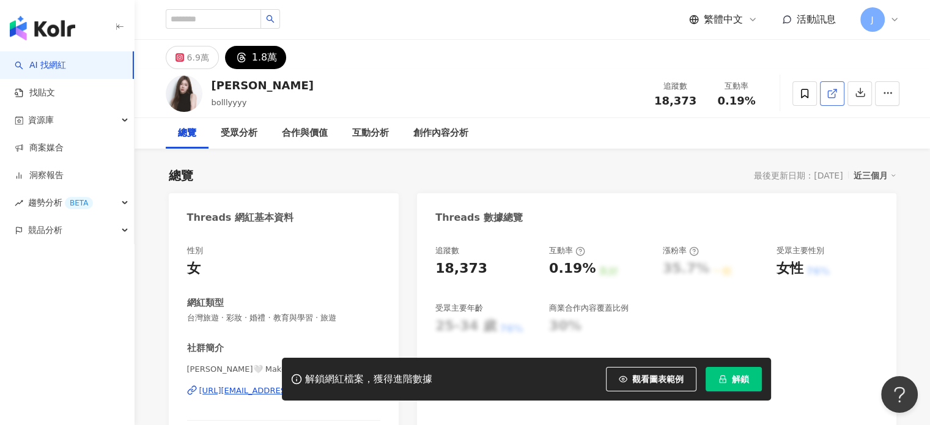
click at [827, 97] on icon at bounding box center [832, 93] width 11 height 11
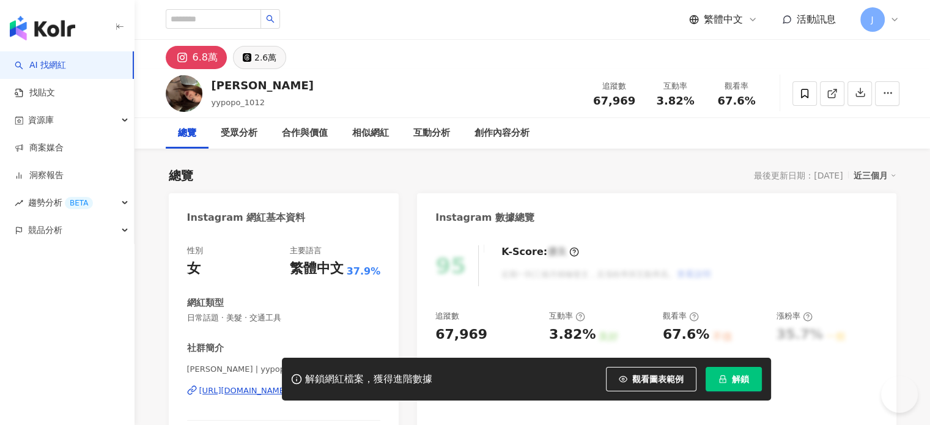
click at [265, 61] on div "2.6萬" at bounding box center [265, 57] width 22 height 17
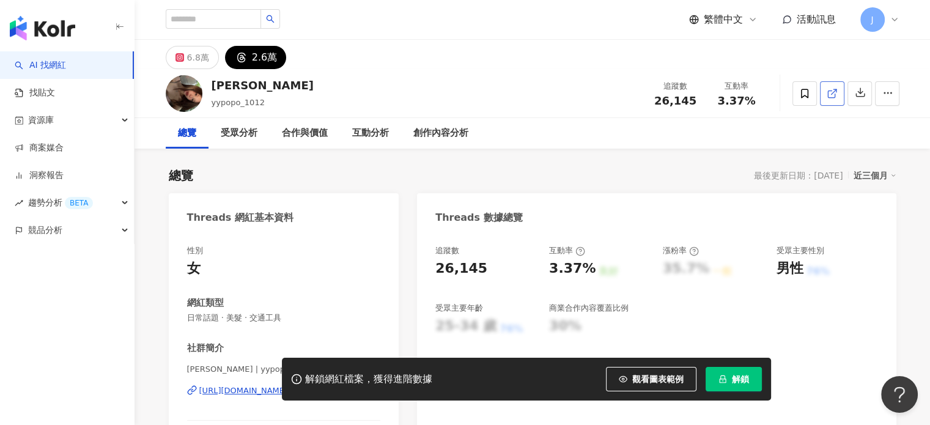
click at [829, 91] on icon at bounding box center [832, 93] width 11 height 11
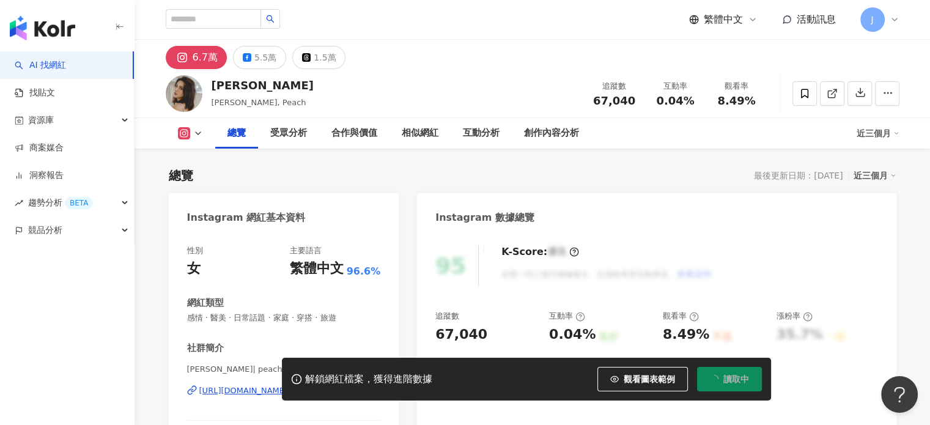
click at [321, 57] on div "1.5萬" at bounding box center [325, 57] width 22 height 17
click at [315, 56] on div "1.5萬" at bounding box center [325, 57] width 22 height 17
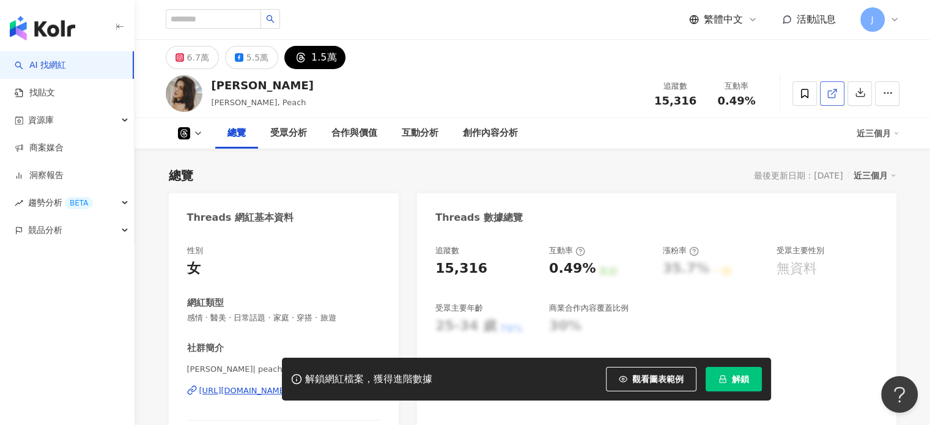
click at [834, 94] on icon at bounding box center [831, 94] width 7 height 7
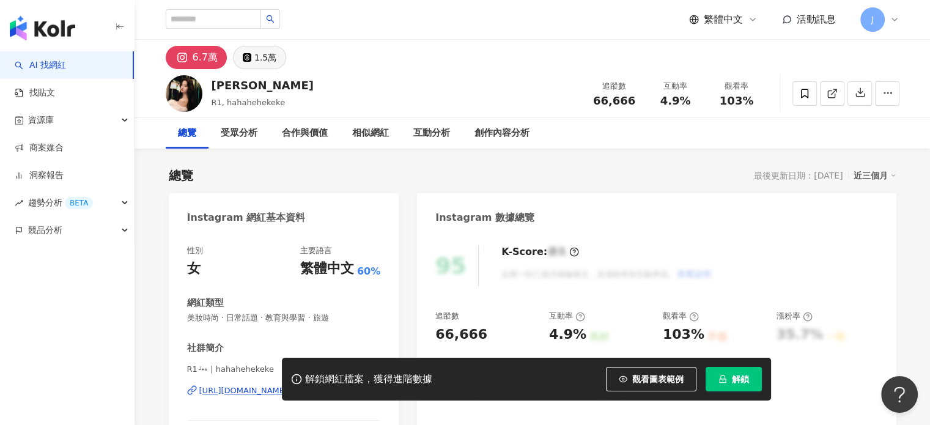
click at [261, 53] on div "1.5萬" at bounding box center [265, 57] width 22 height 17
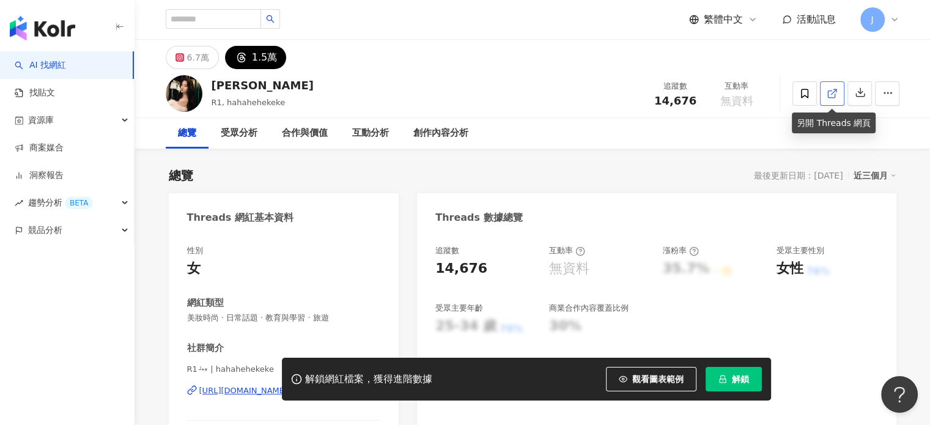
click at [839, 87] on link at bounding box center [832, 93] width 24 height 24
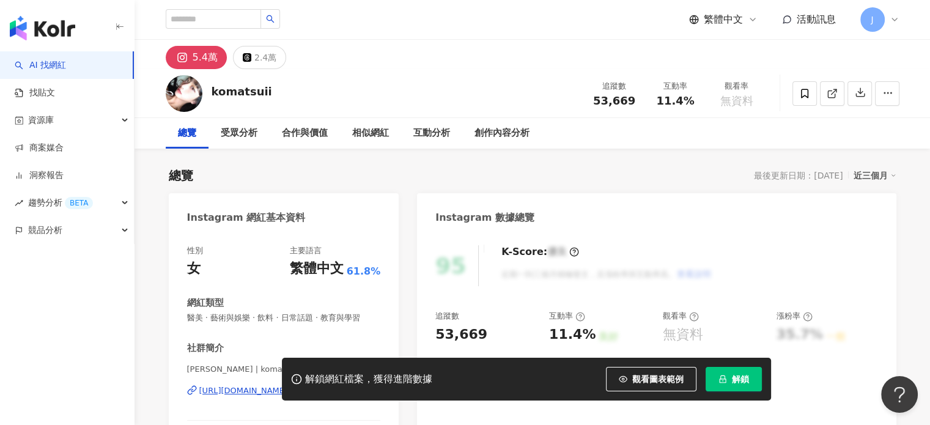
click at [254, 56] on div "2.4萬" at bounding box center [265, 57] width 22 height 17
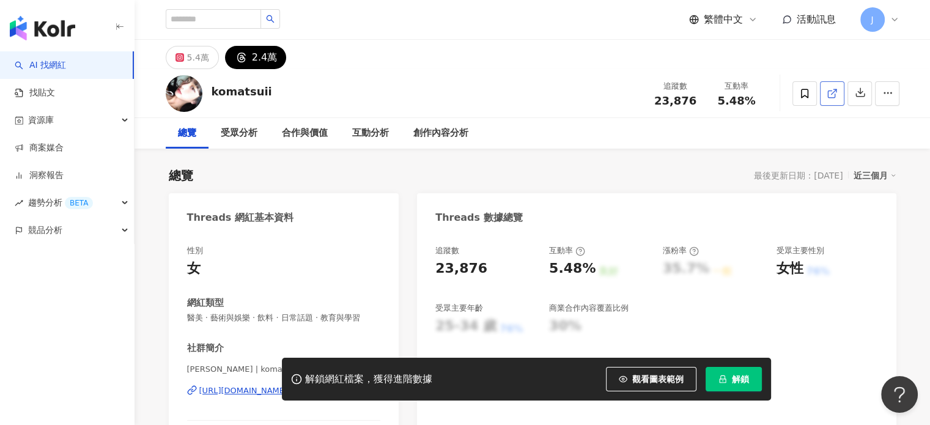
click at [827, 95] on icon at bounding box center [832, 93] width 11 height 11
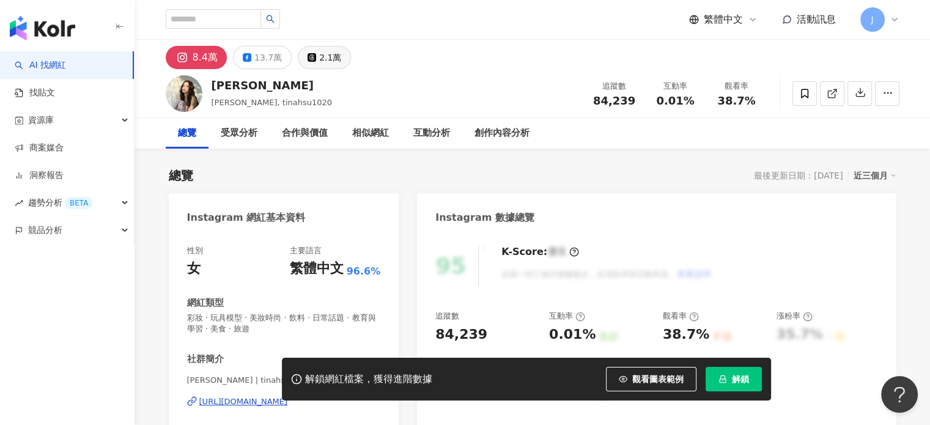
click at [330, 60] on div "2.1萬" at bounding box center [330, 57] width 22 height 17
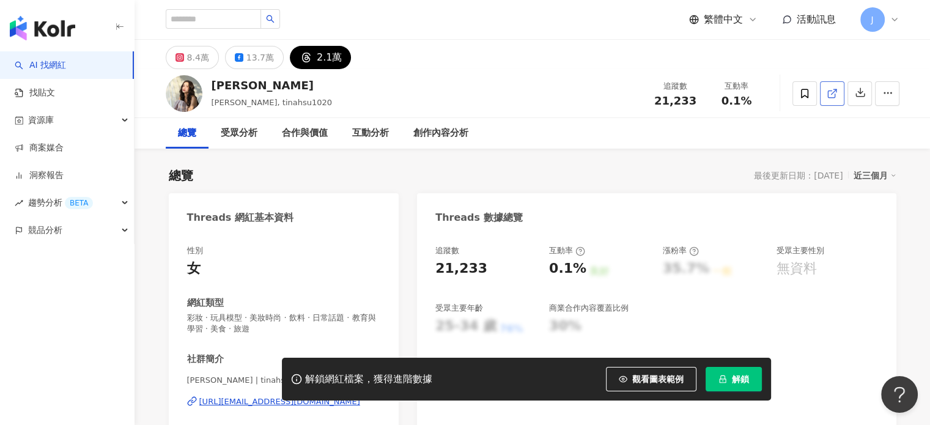
click at [834, 97] on icon at bounding box center [831, 94] width 7 height 7
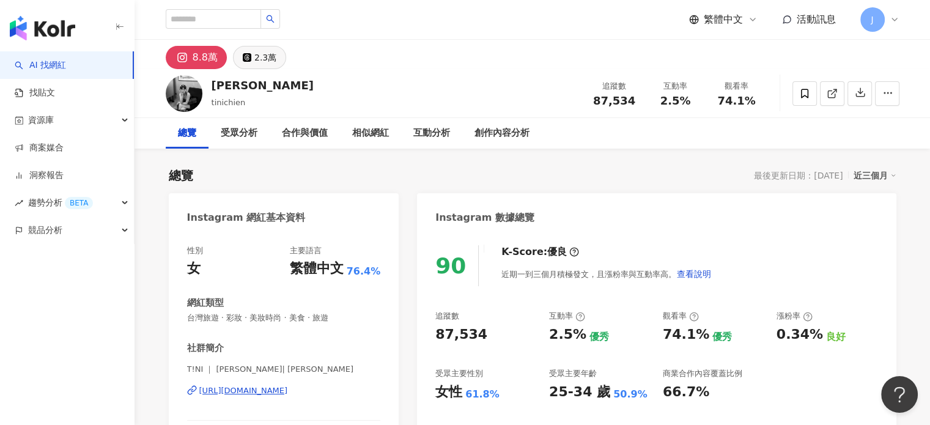
click at [277, 58] on button "2.3萬" at bounding box center [259, 57] width 53 height 23
click at [264, 60] on div "2.3萬" at bounding box center [265, 57] width 22 height 17
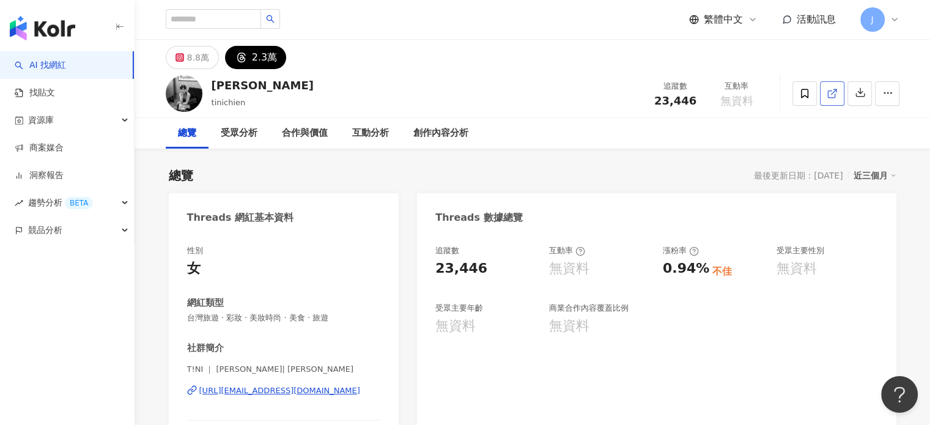
click at [834, 94] on icon at bounding box center [832, 93] width 11 height 11
